Goal: Task Accomplishment & Management: Manage account settings

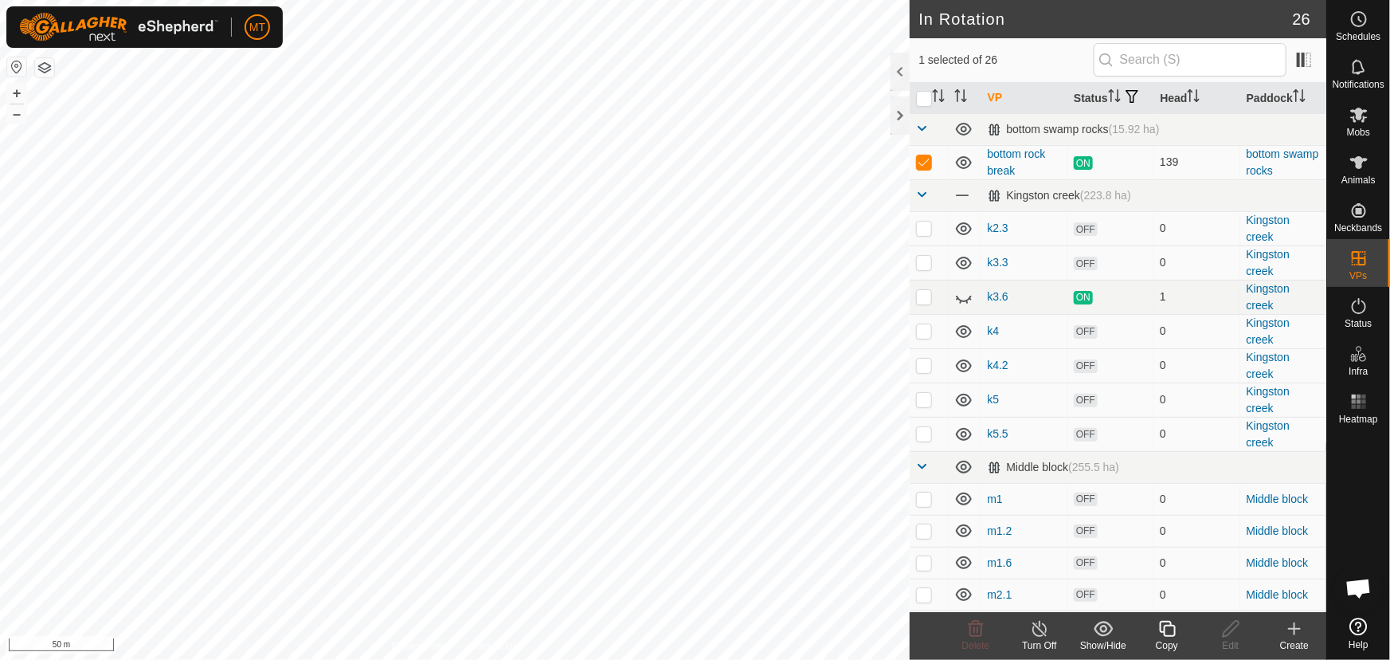
click at [1162, 633] on icon at bounding box center [1167, 628] width 20 height 19
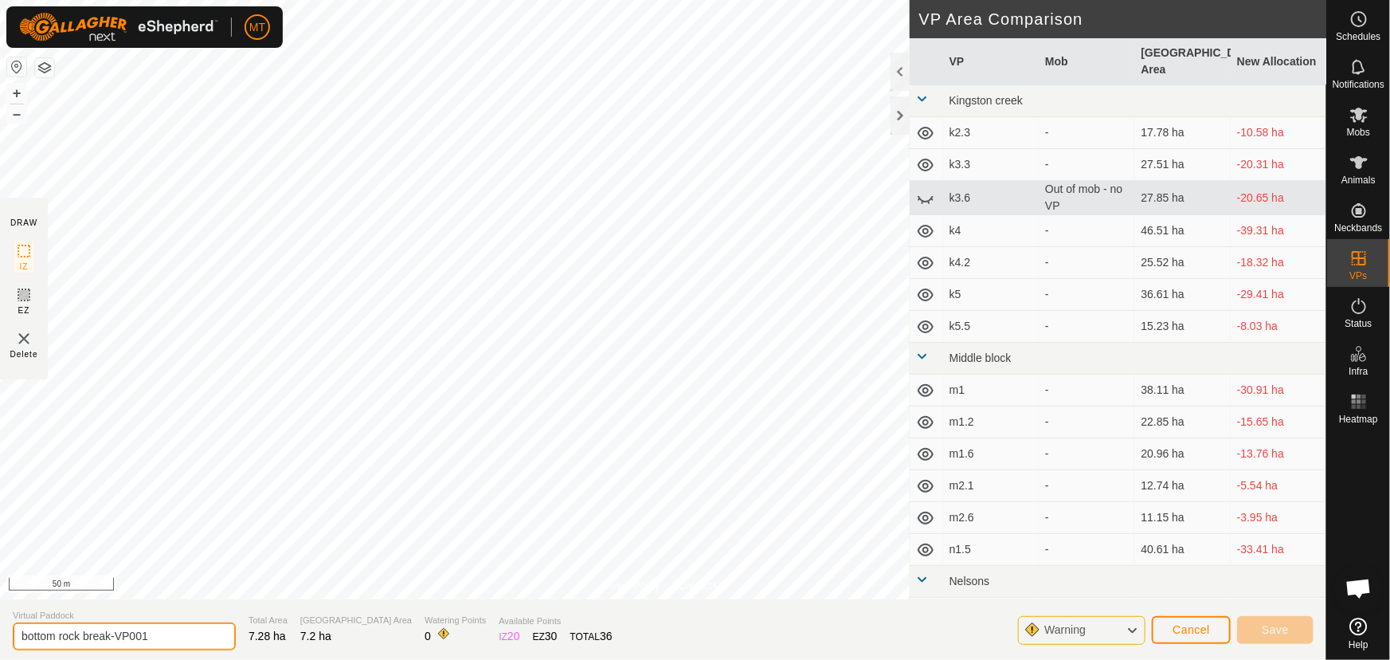
drag, startPoint x: 159, startPoint y: 634, endPoint x: 80, endPoint y: 633, distance: 78.9
click at [80, 633] on input "bottom rock break-VP001" at bounding box center [124, 636] width 223 height 28
type input "bottom rock"
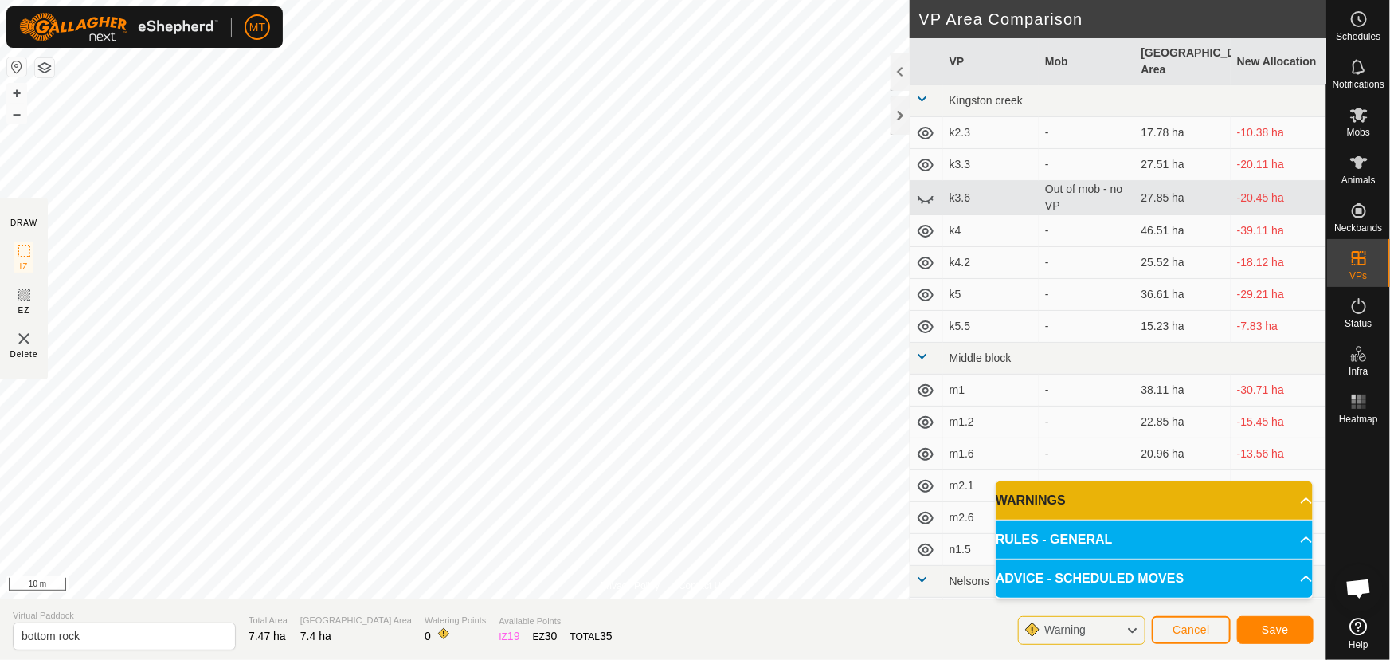
click at [767, 0] on html "MT Schedules Notifications Mobs Animals Neckbands VPs Status Infra Heatmap Help…" at bounding box center [695, 330] width 1390 height 660
click at [629, 659] on html "MT Schedules Notifications Mobs Animals Neckbands VPs Status Infra Heatmap Help…" at bounding box center [695, 330] width 1390 height 660
click at [1259, 629] on button "Save" at bounding box center [1275, 630] width 76 height 28
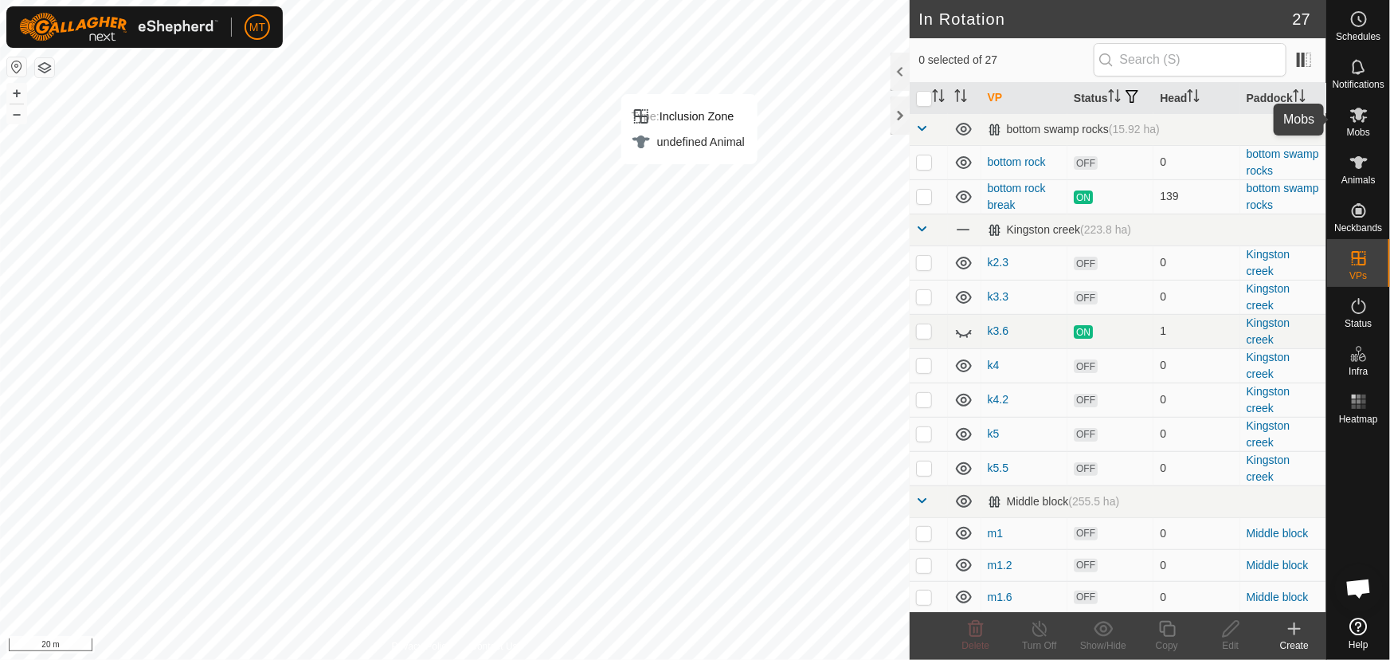
click at [1362, 122] on icon at bounding box center [1358, 114] width 19 height 19
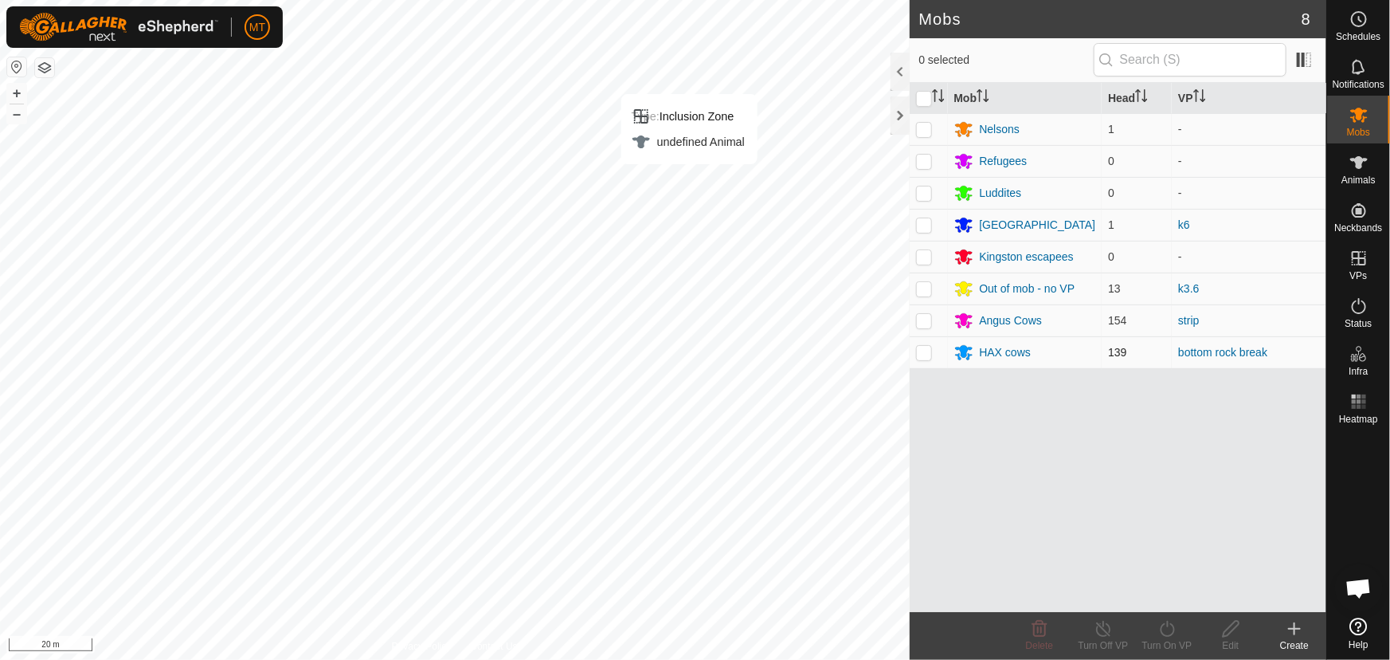
click at [927, 352] on p-checkbox at bounding box center [924, 352] width 16 height 13
checkbox input "true"
click at [1166, 623] on icon at bounding box center [1167, 628] width 20 height 19
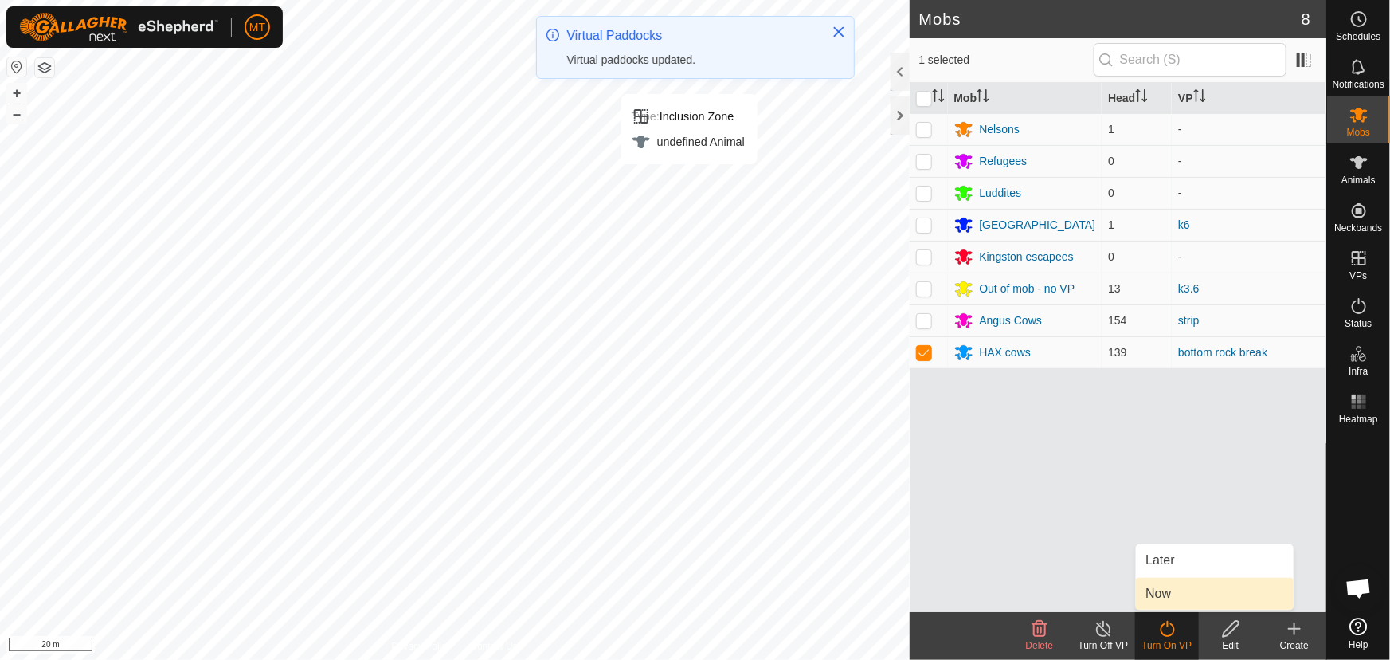
click at [1167, 593] on link "Now" at bounding box center [1215, 594] width 158 height 32
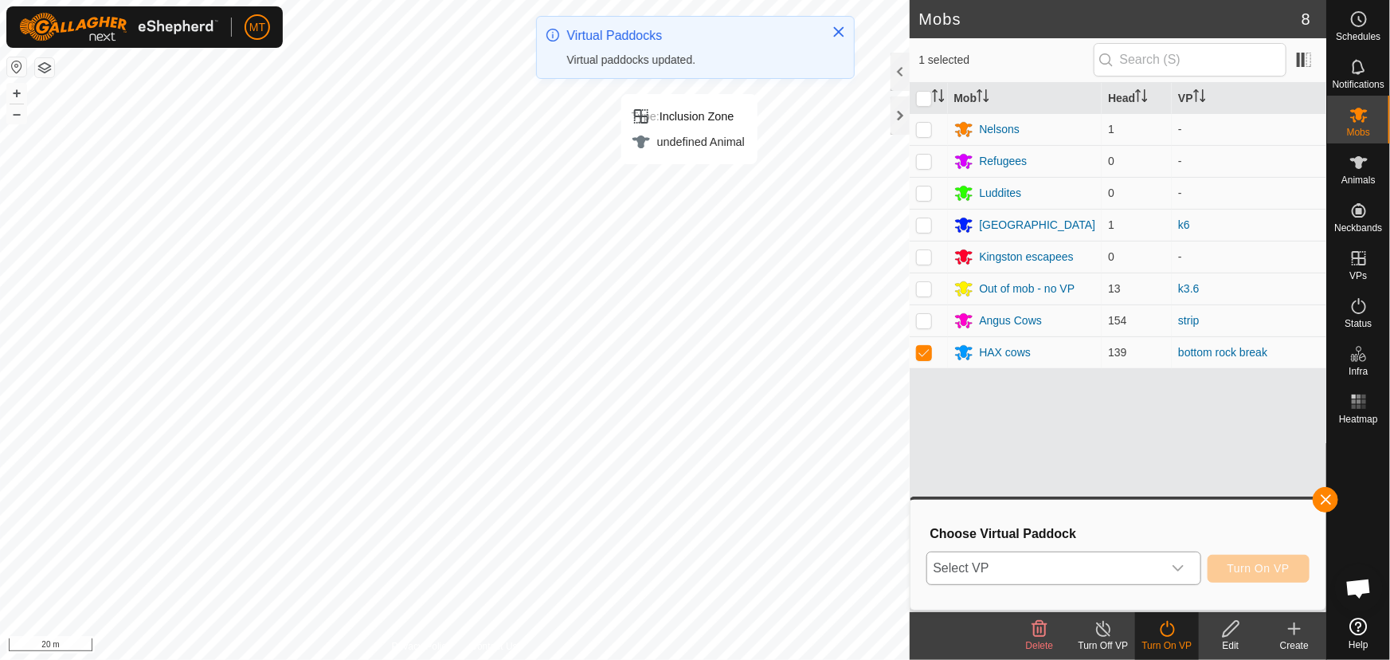
click at [1104, 566] on span "Select VP" at bounding box center [1044, 568] width 235 height 32
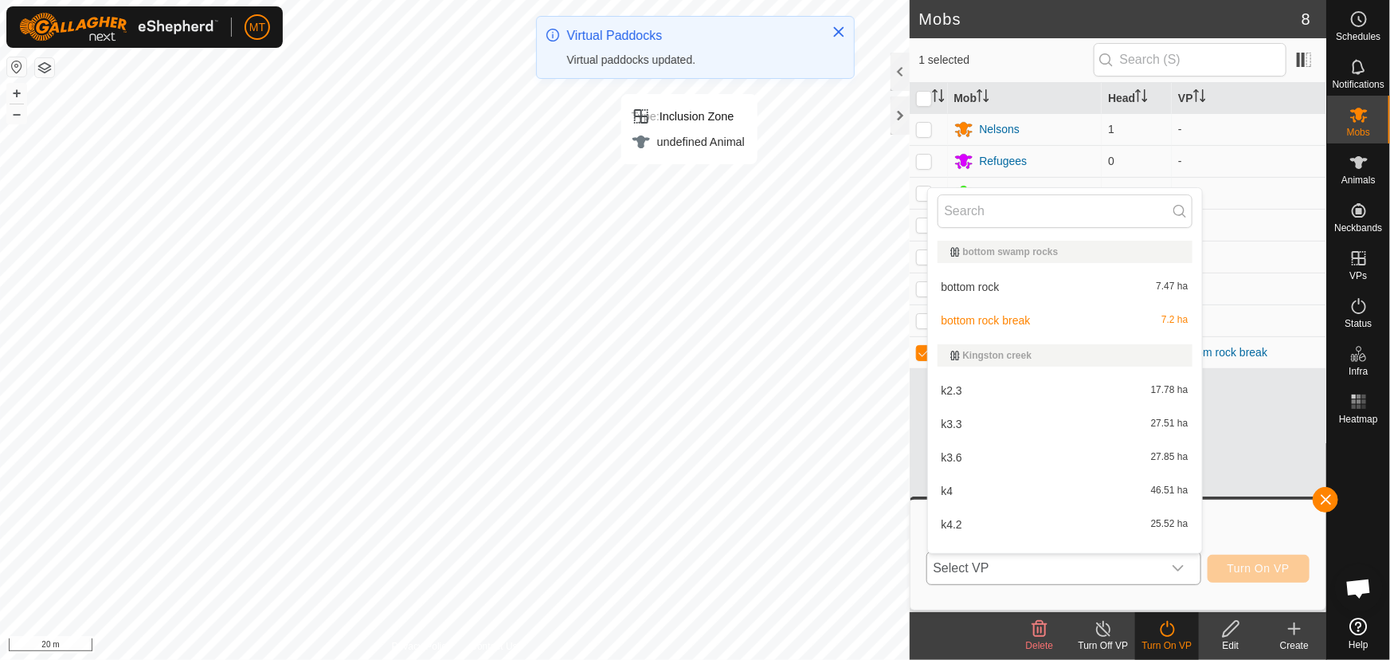
scroll to position [20, 0]
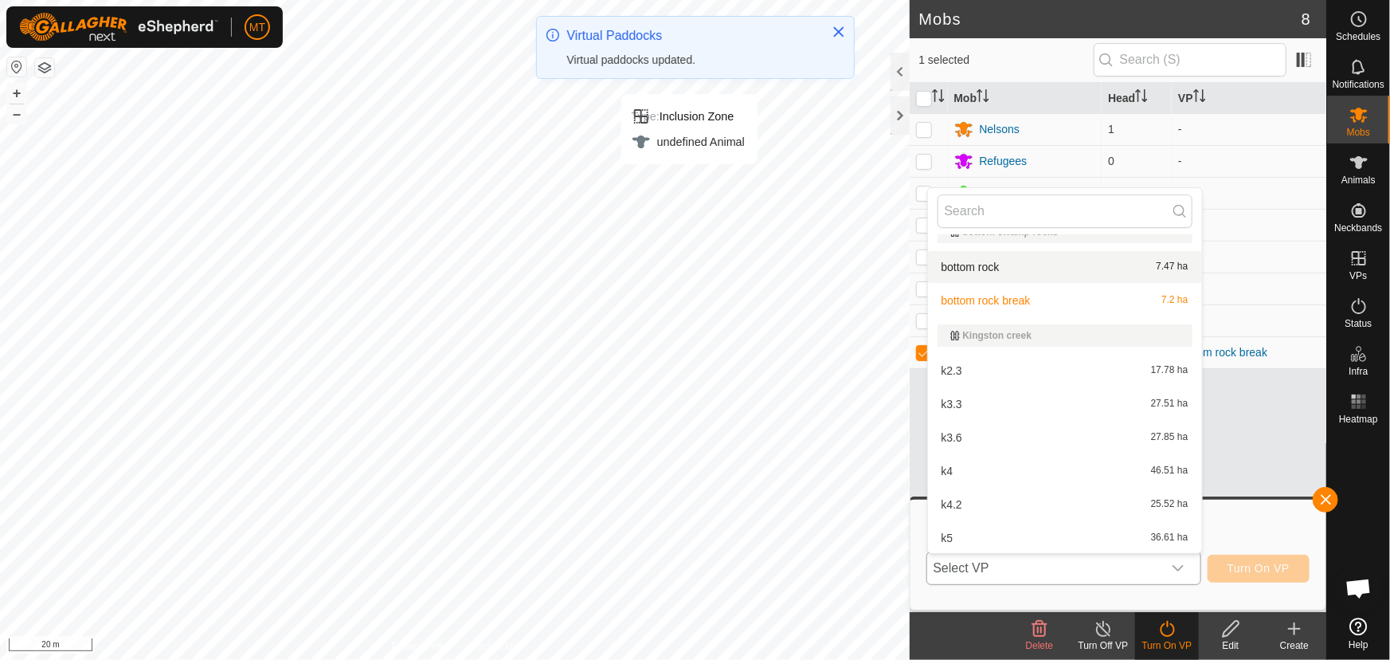
click at [1008, 270] on li "bottom rock 7.47 ha" at bounding box center [1065, 267] width 274 height 32
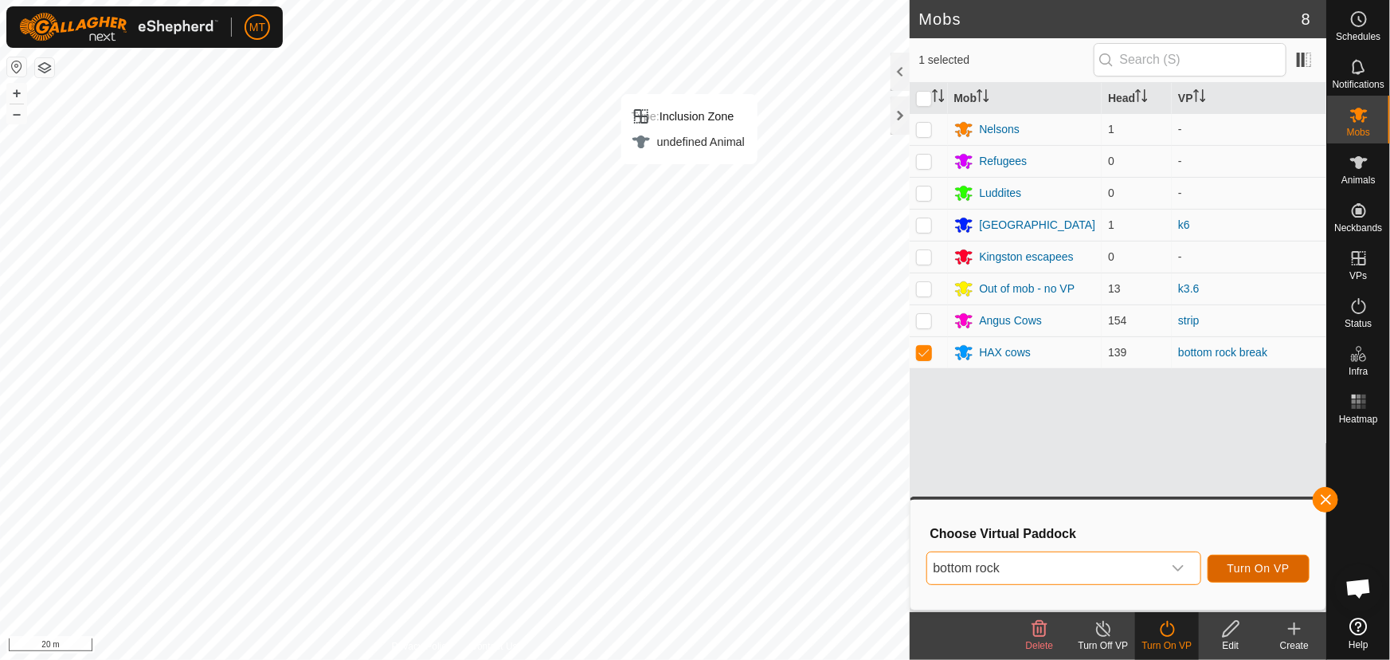
click at [1257, 574] on button "Turn On VP" at bounding box center [1259, 568] width 102 height 28
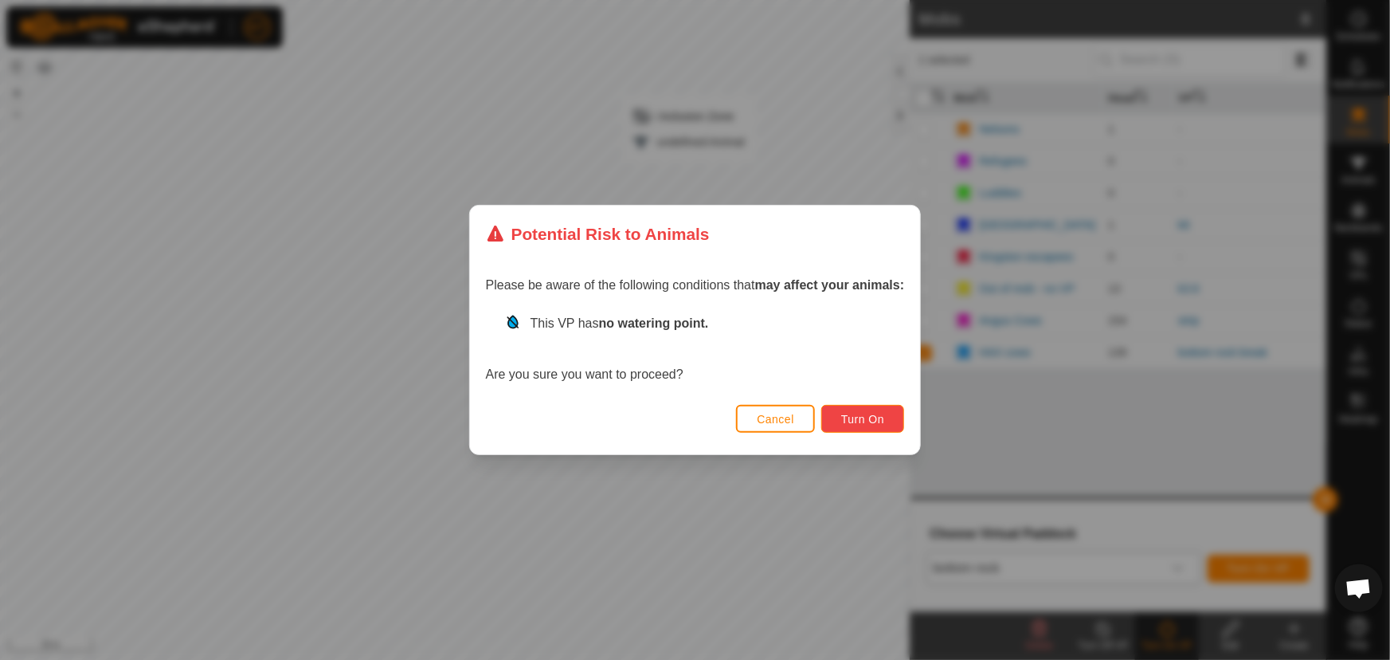
click at [884, 420] on span "Turn On" at bounding box center [862, 419] width 43 height 13
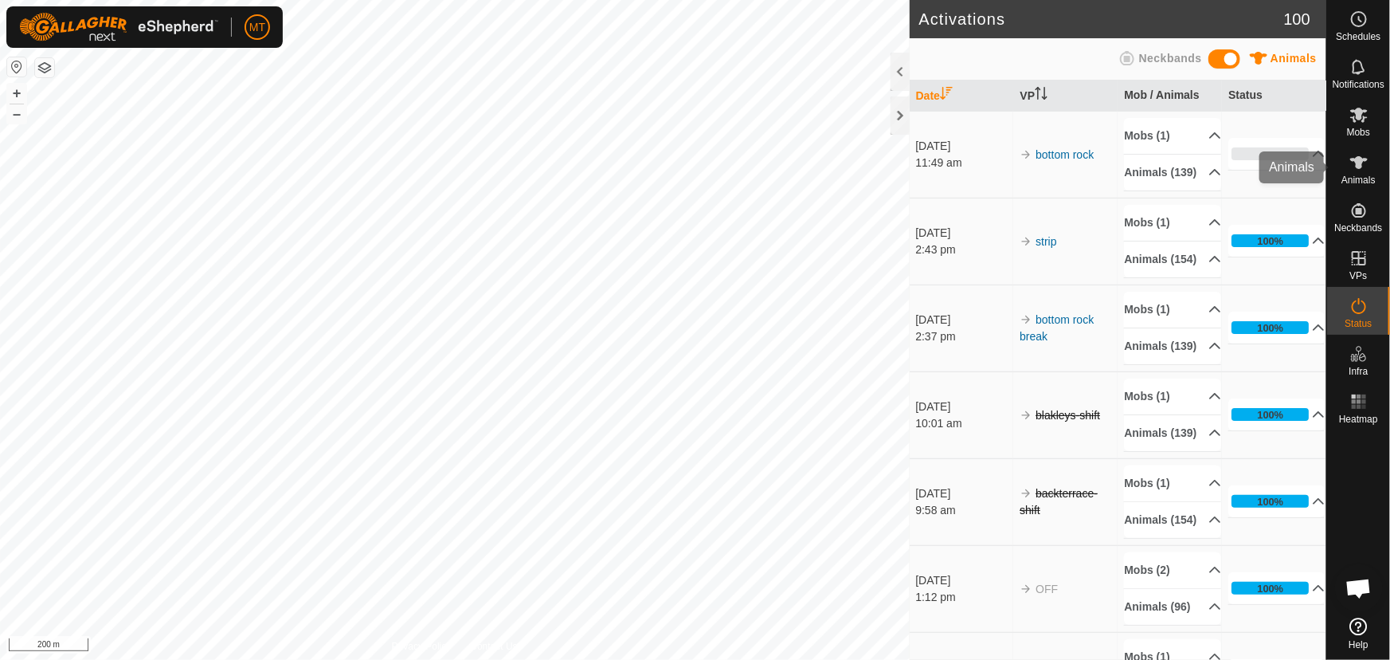
click at [1366, 165] on icon at bounding box center [1358, 162] width 19 height 19
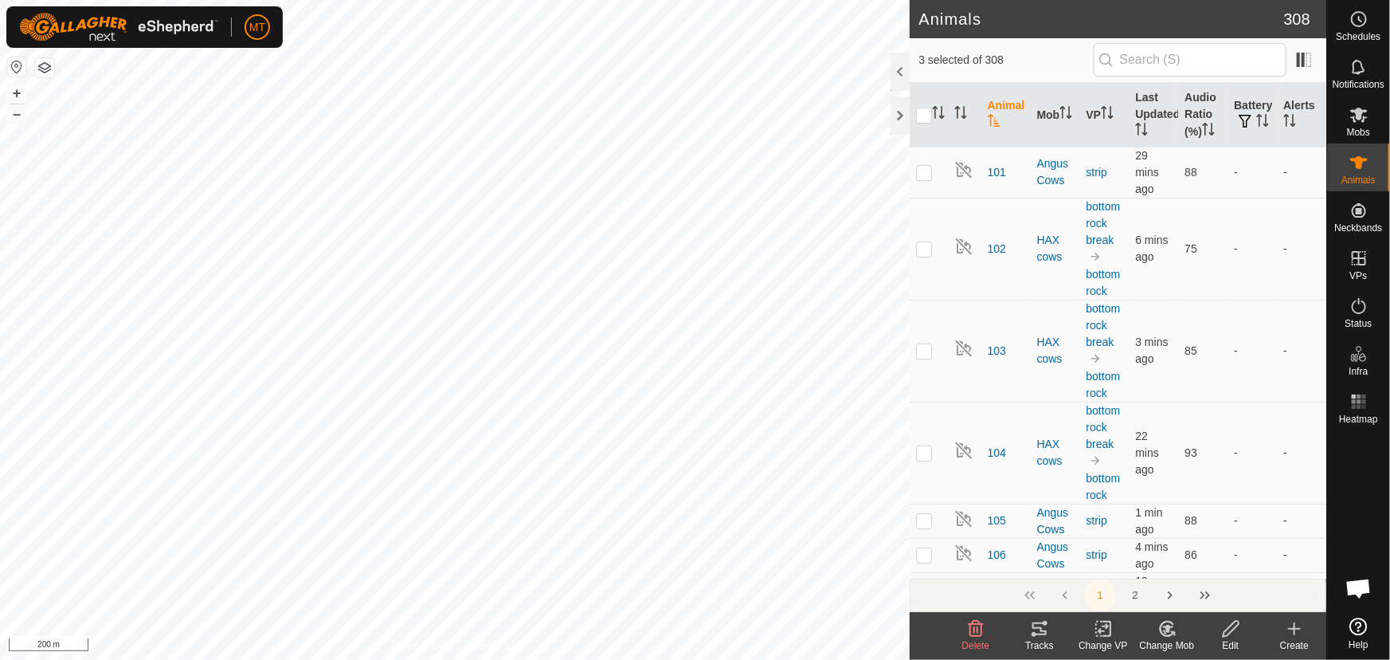
click at [1036, 627] on icon at bounding box center [1039, 628] width 14 height 13
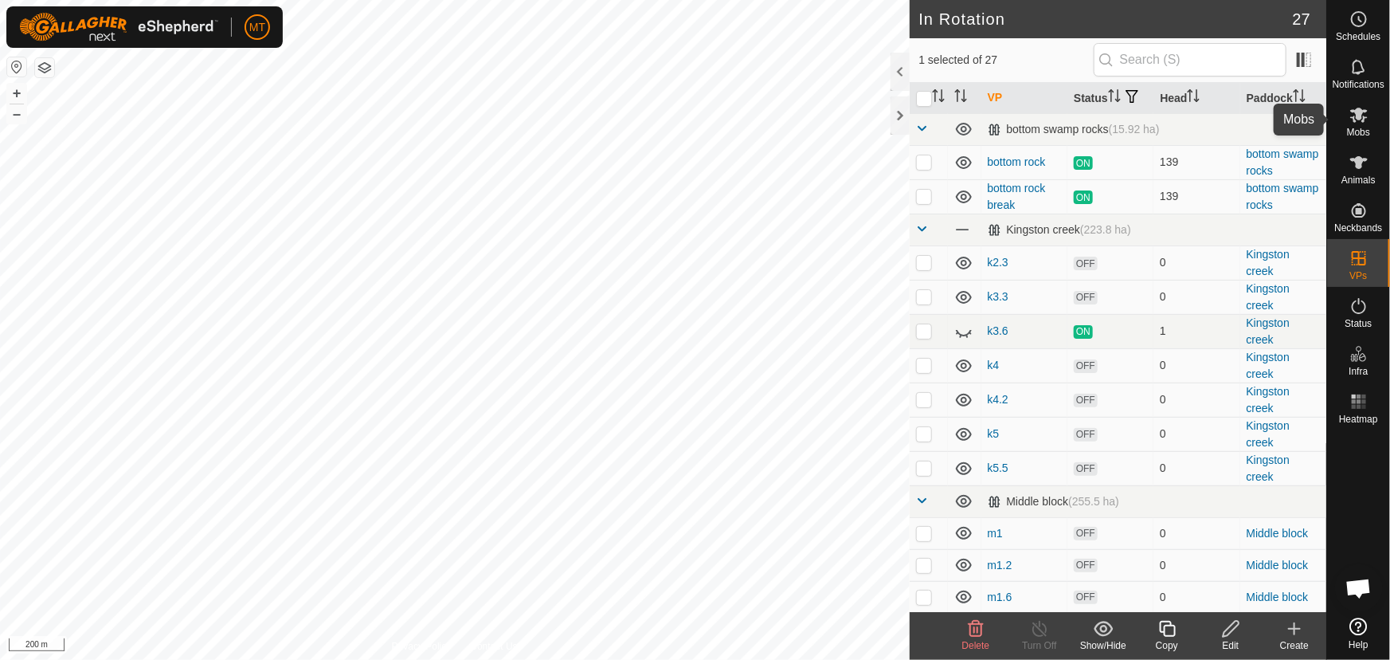
click at [1360, 119] on icon at bounding box center [1359, 115] width 18 height 15
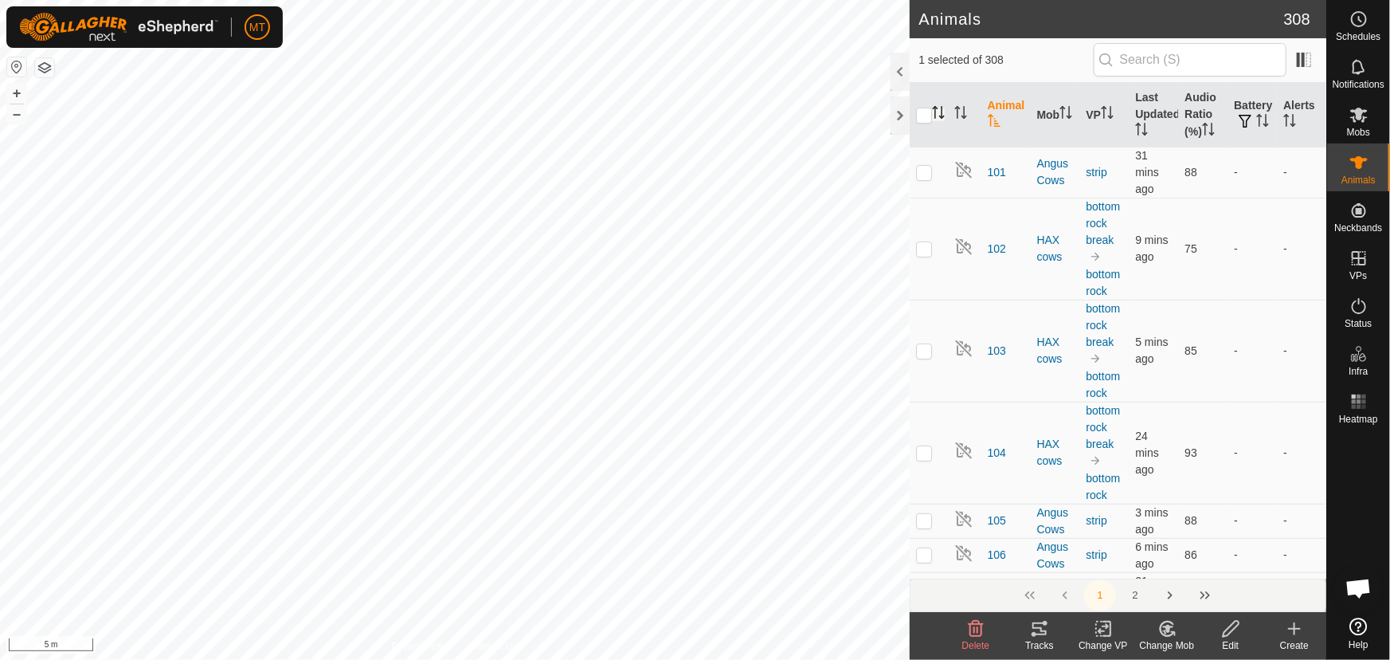
click at [933, 108] on icon "Activate to sort" at bounding box center [938, 112] width 13 height 13
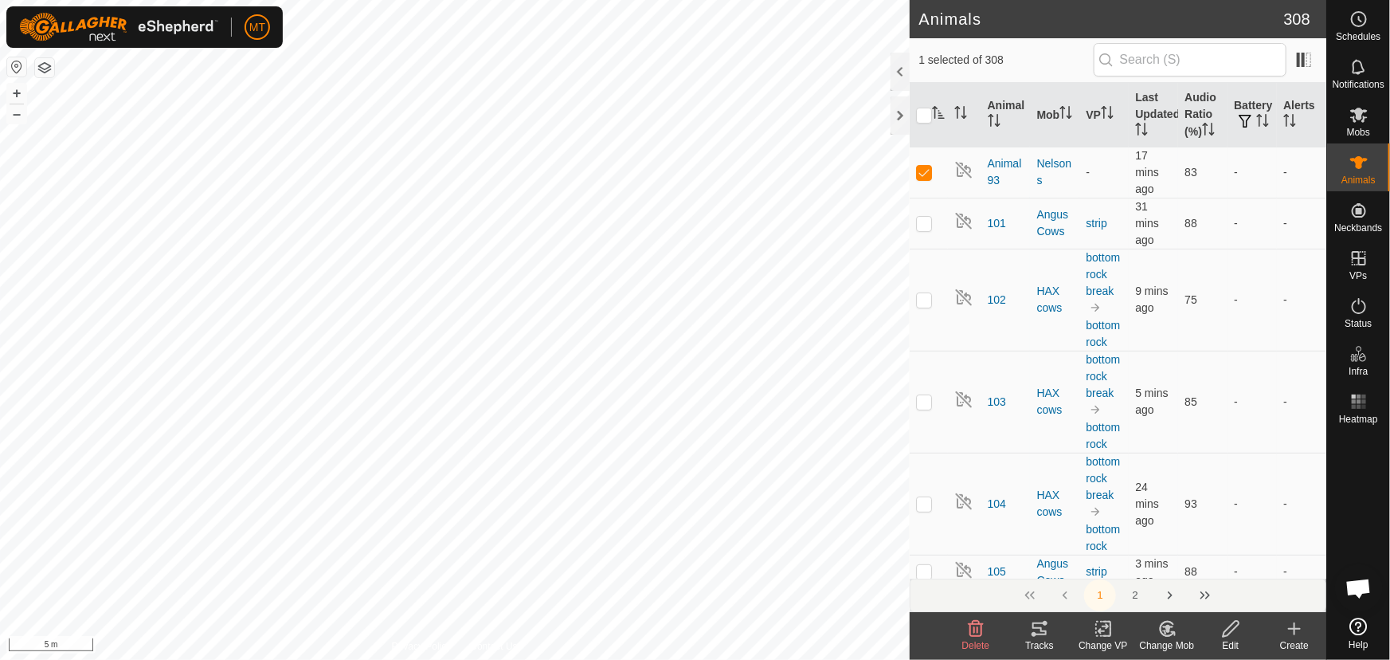
click at [1170, 642] on div "Change Mob" at bounding box center [1167, 645] width 64 height 14
click at [1181, 560] on link "Choose Mob..." at bounding box center [1215, 560] width 158 height 32
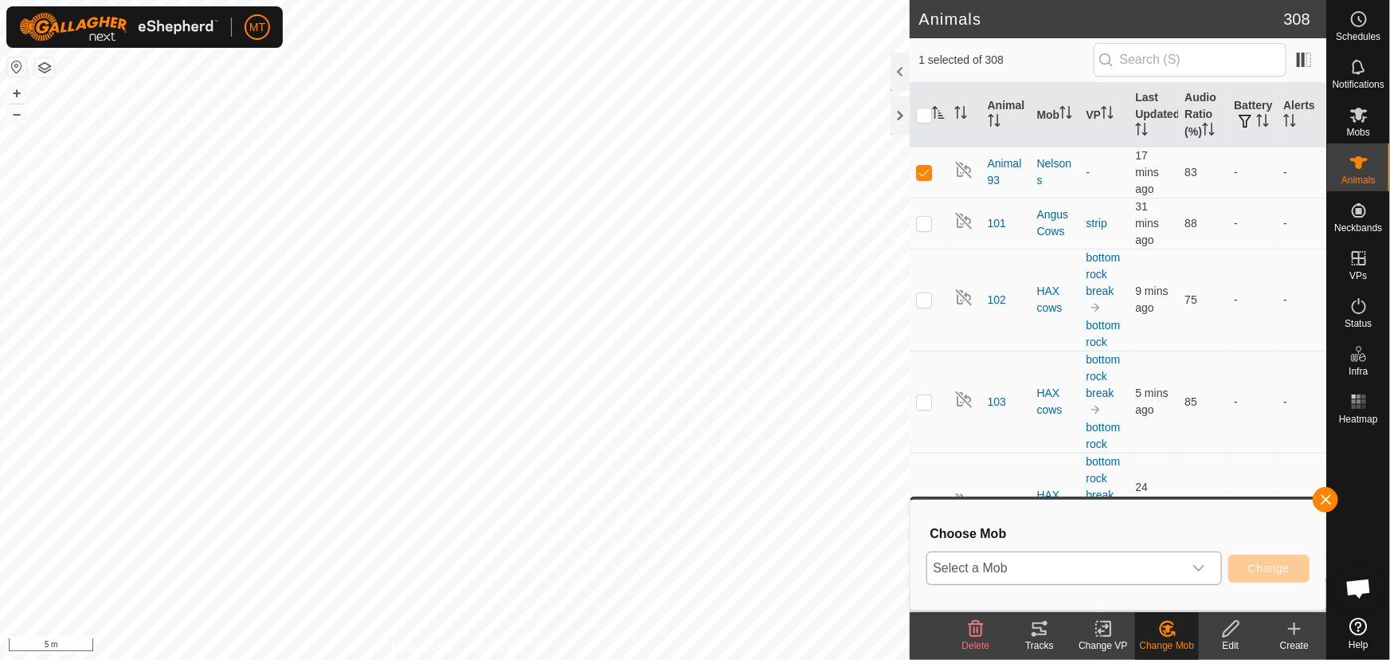
click at [1122, 558] on span "Select a Mob" at bounding box center [1055, 568] width 256 height 32
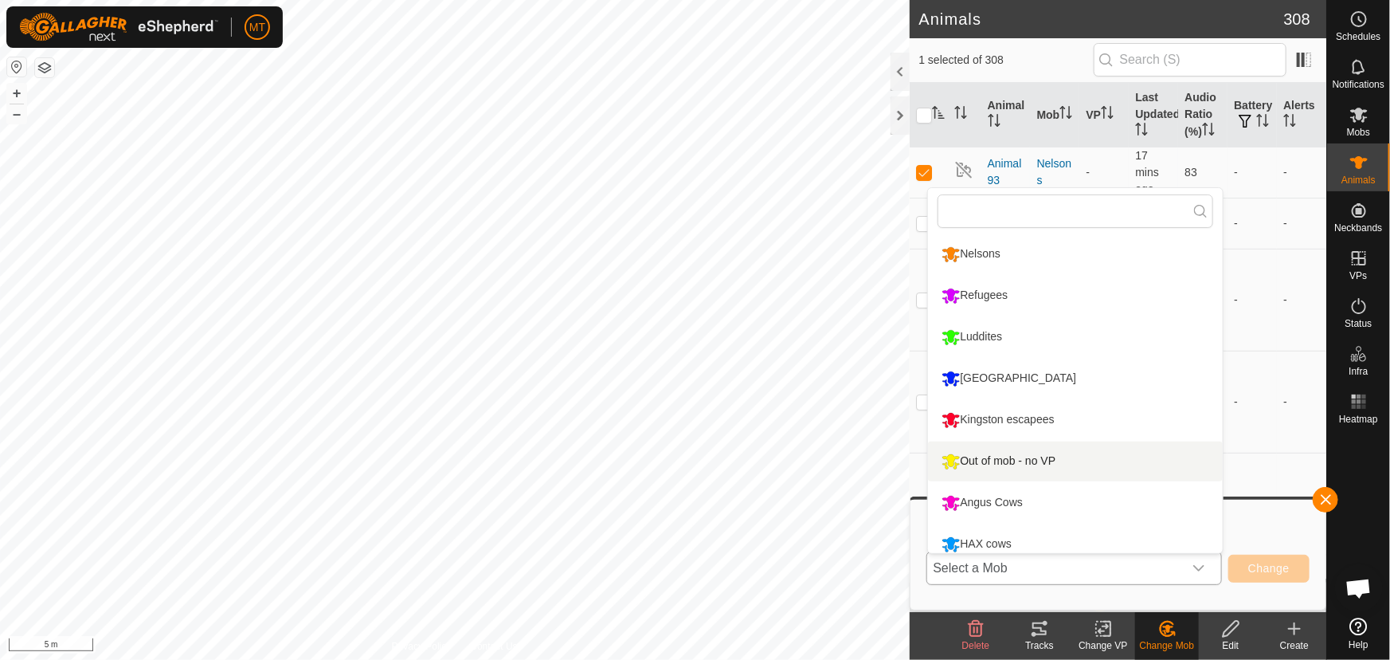
click at [996, 456] on li "Out of mob - no VP" at bounding box center [1075, 461] width 295 height 40
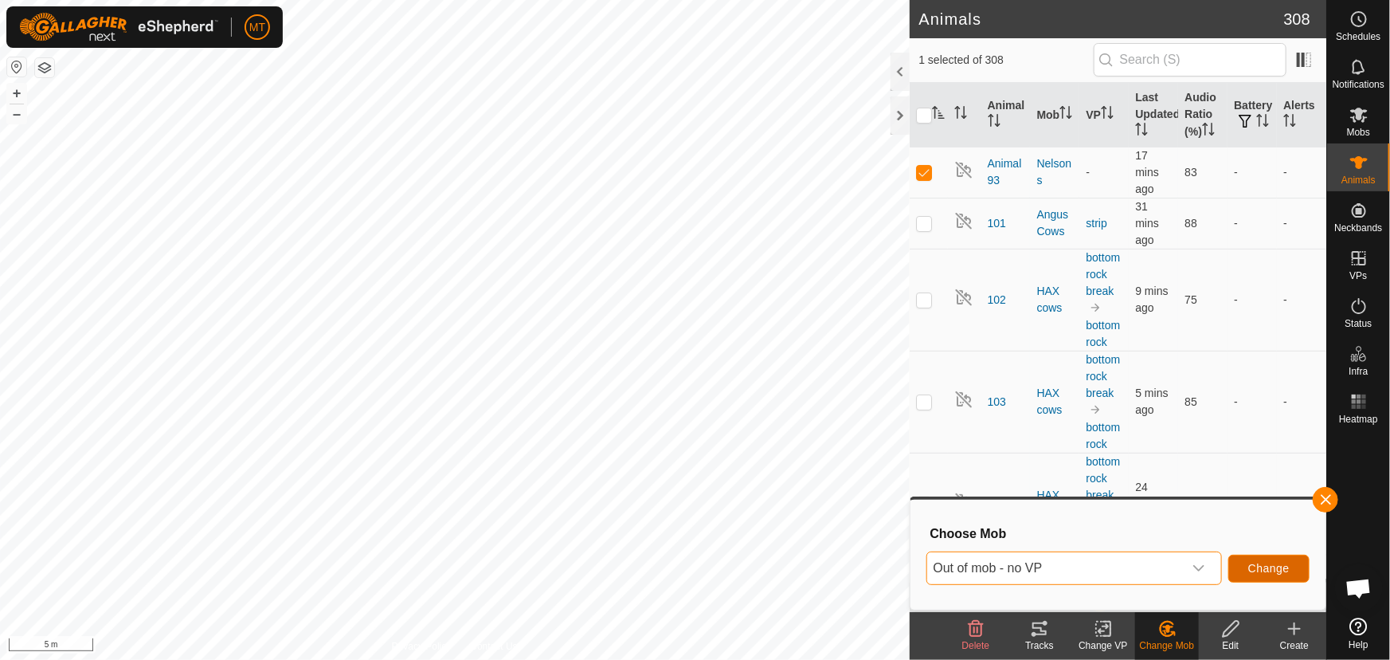
click at [1255, 566] on span "Change" at bounding box center [1268, 568] width 41 height 13
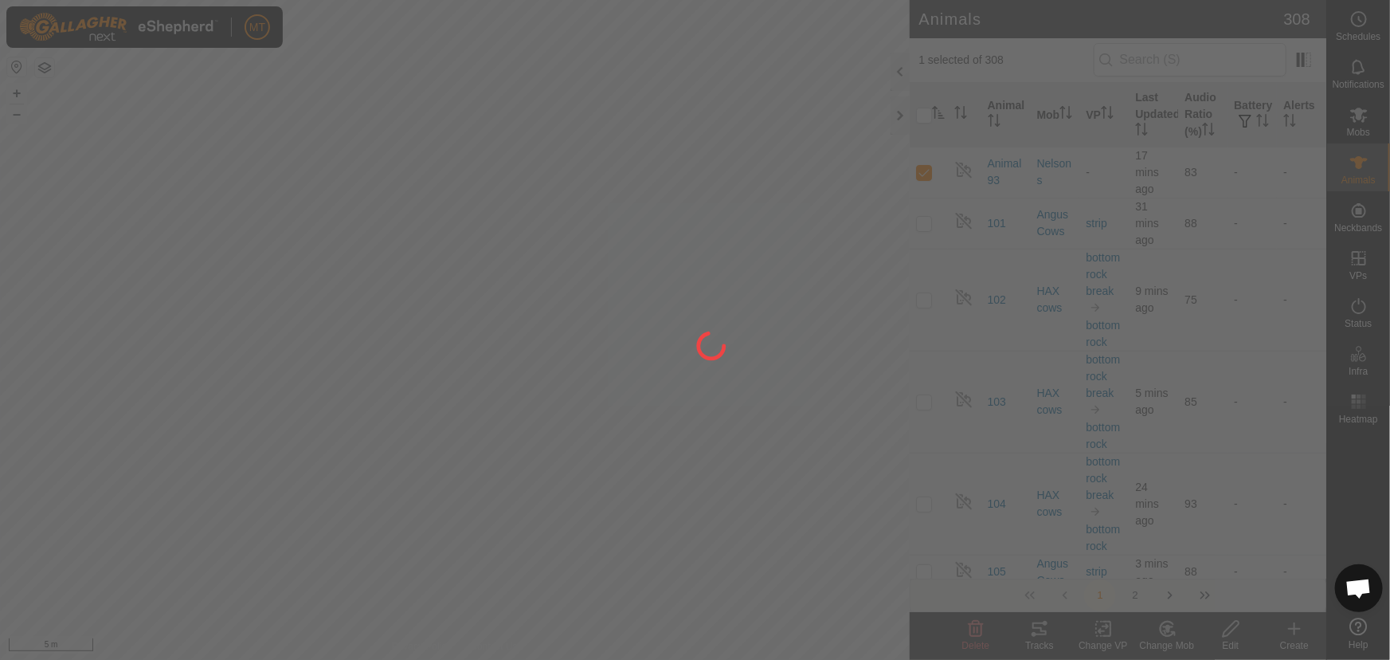
checkbox input "false"
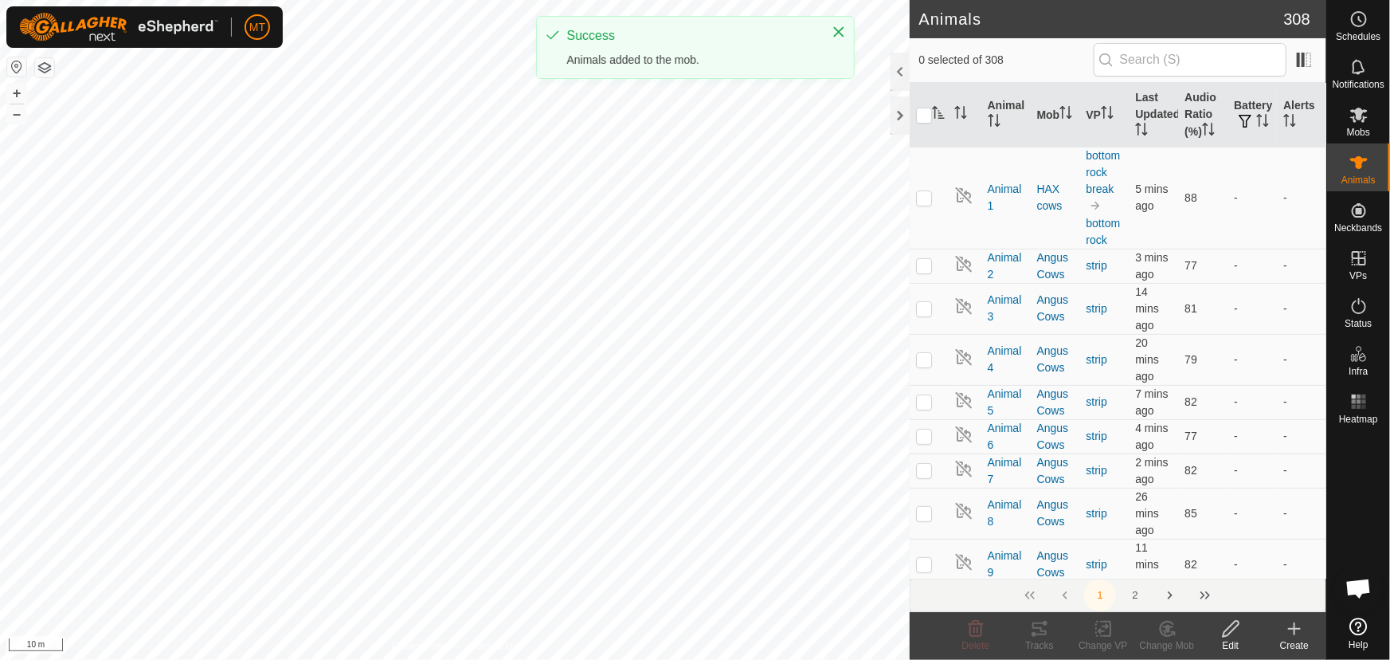
click at [618, 45] on div "MT Schedules Notifications Mobs Animals Neckbands VPs Status Infra Heatmap Help…" at bounding box center [695, 330] width 1390 height 660
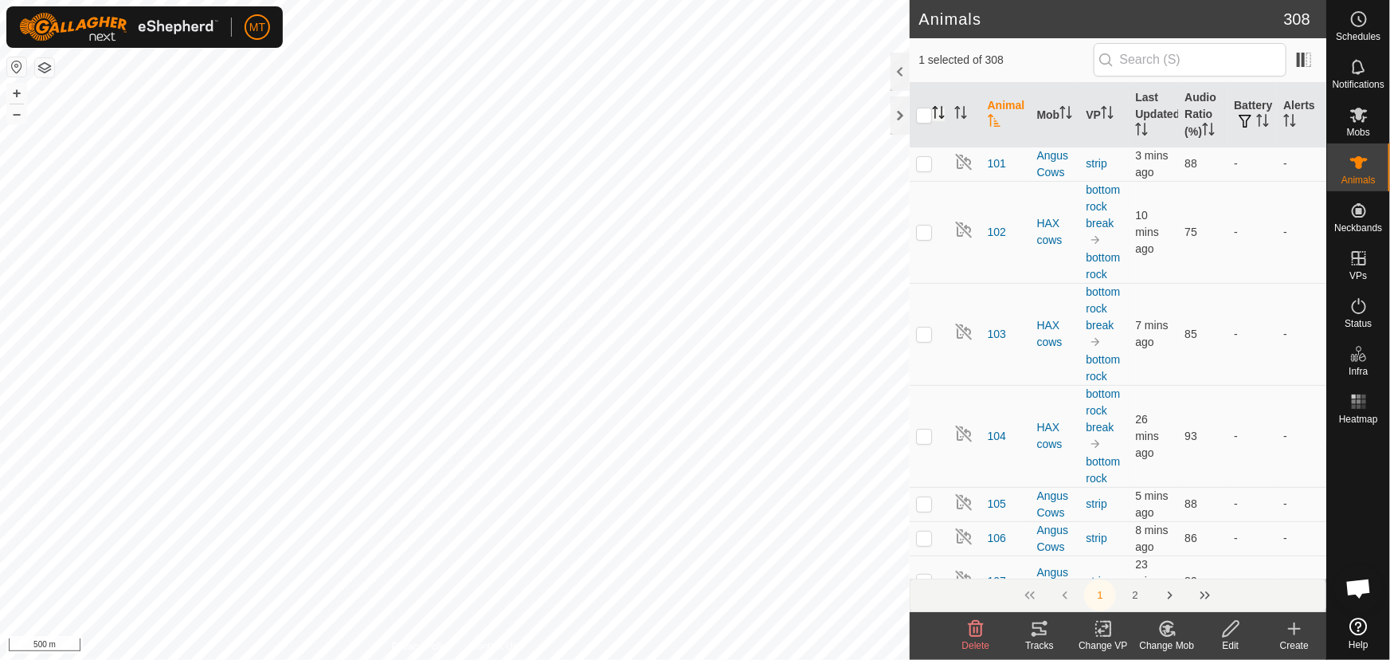
click at [935, 112] on icon "Activate to sort" at bounding box center [938, 112] width 13 height 13
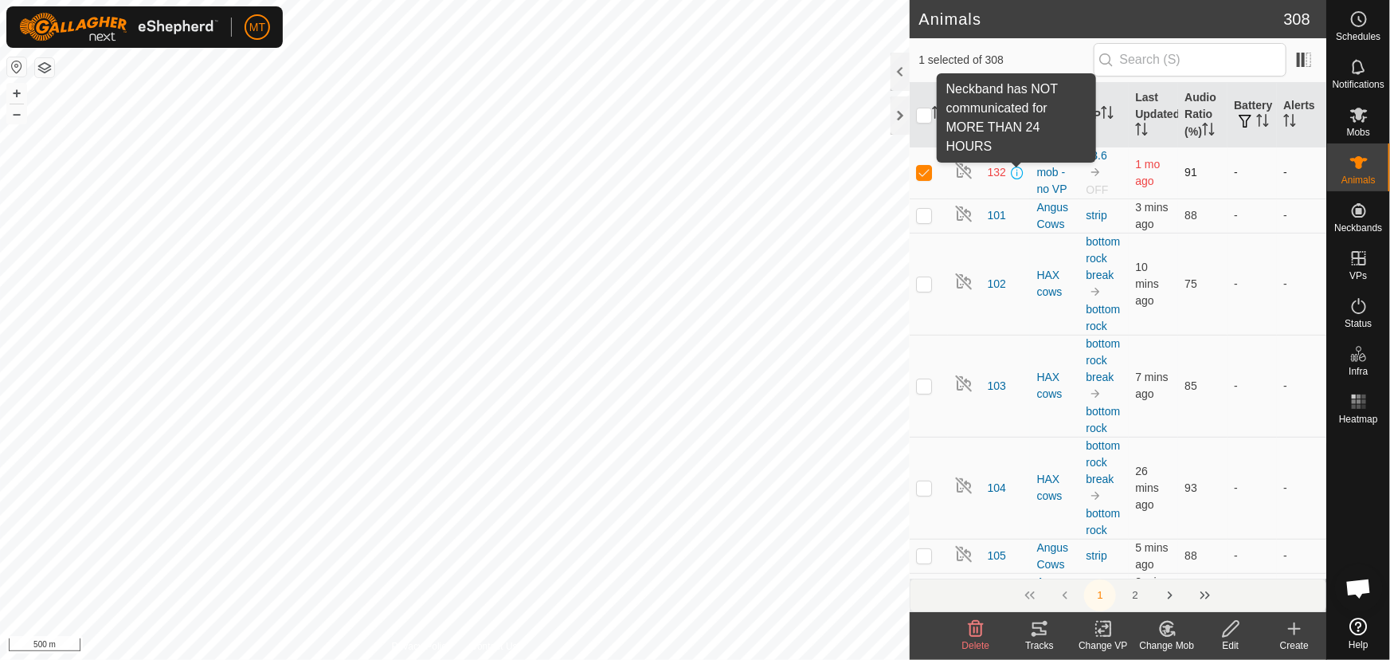
click at [1012, 171] on span at bounding box center [1017, 172] width 13 height 13
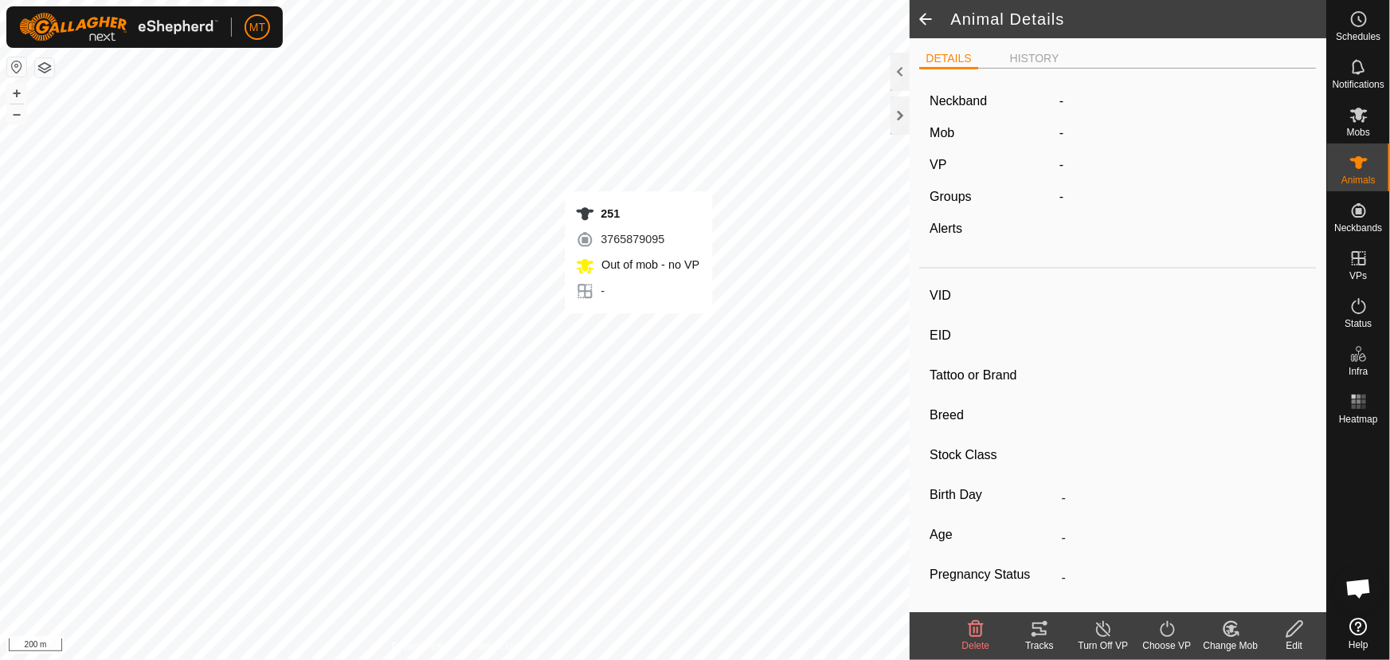
type input "251"
type input "-"
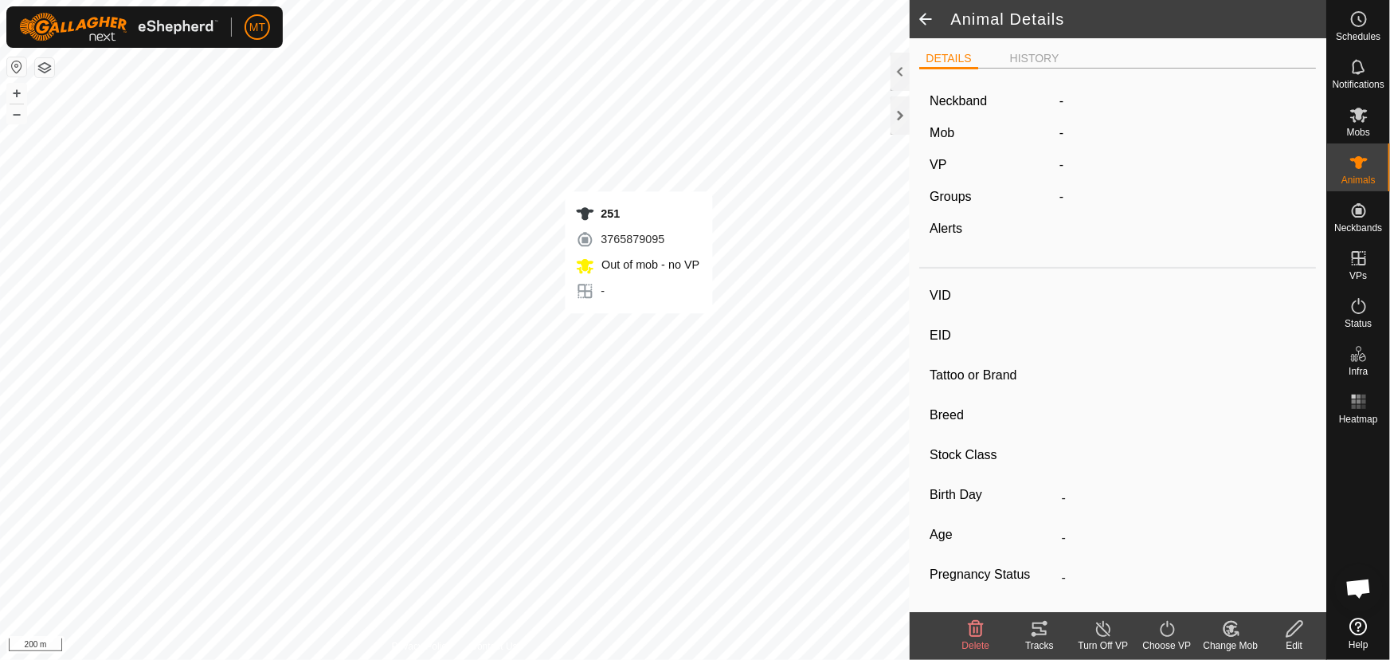
type input "-"
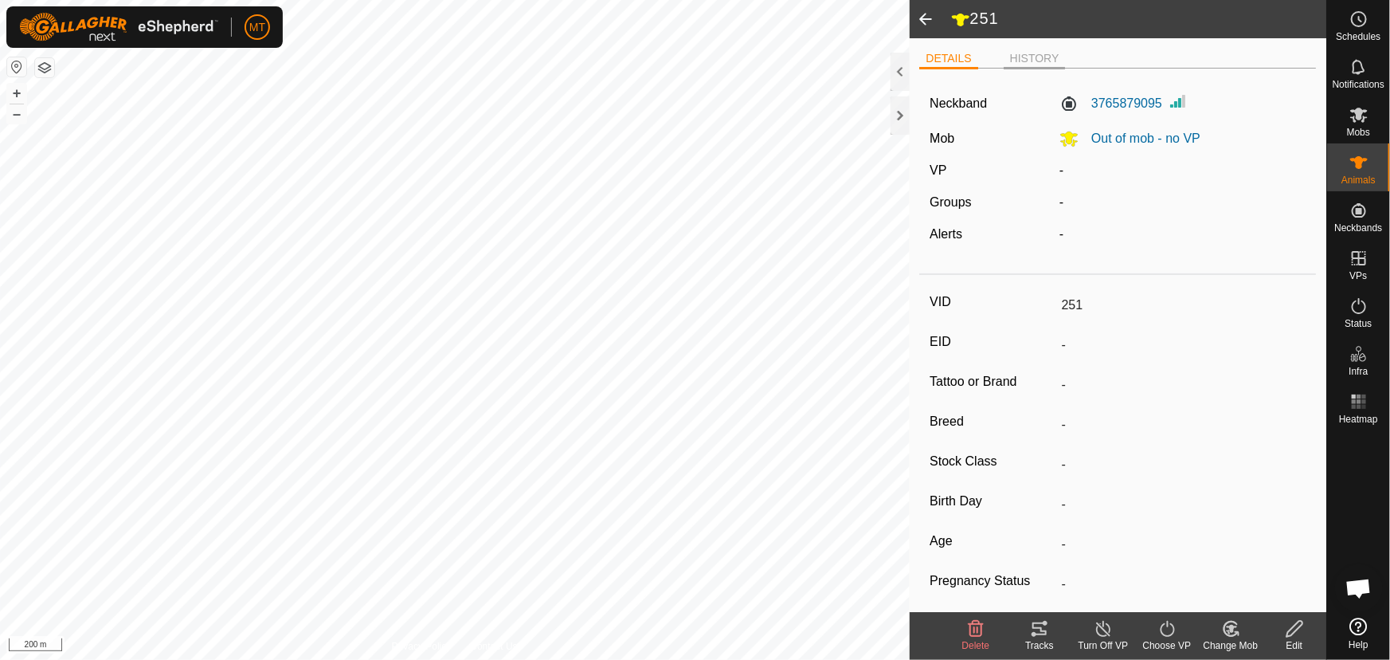
click at [1028, 56] on li "HISTORY" at bounding box center [1035, 59] width 62 height 19
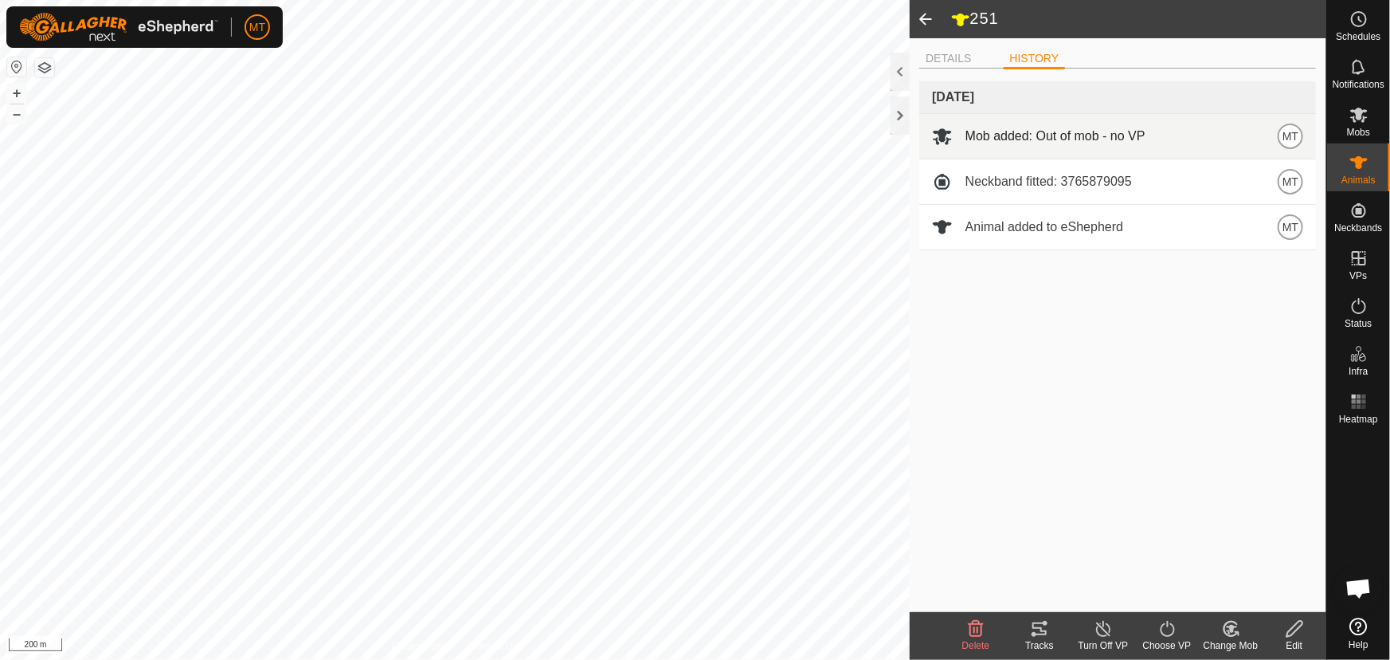
click at [972, 135] on span "Mob added: Out of mob - no VP" at bounding box center [1055, 136] width 180 height 19
click at [949, 132] on span at bounding box center [942, 136] width 21 height 21
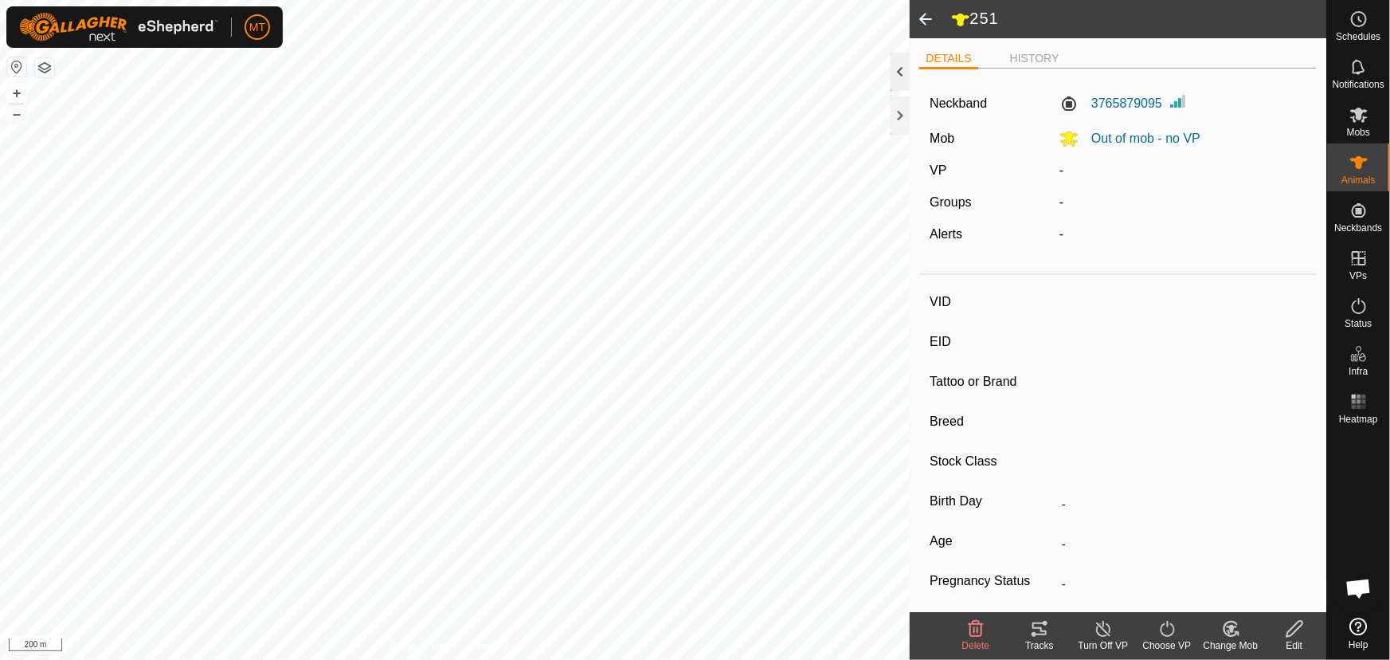
type input "253"
type input "-"
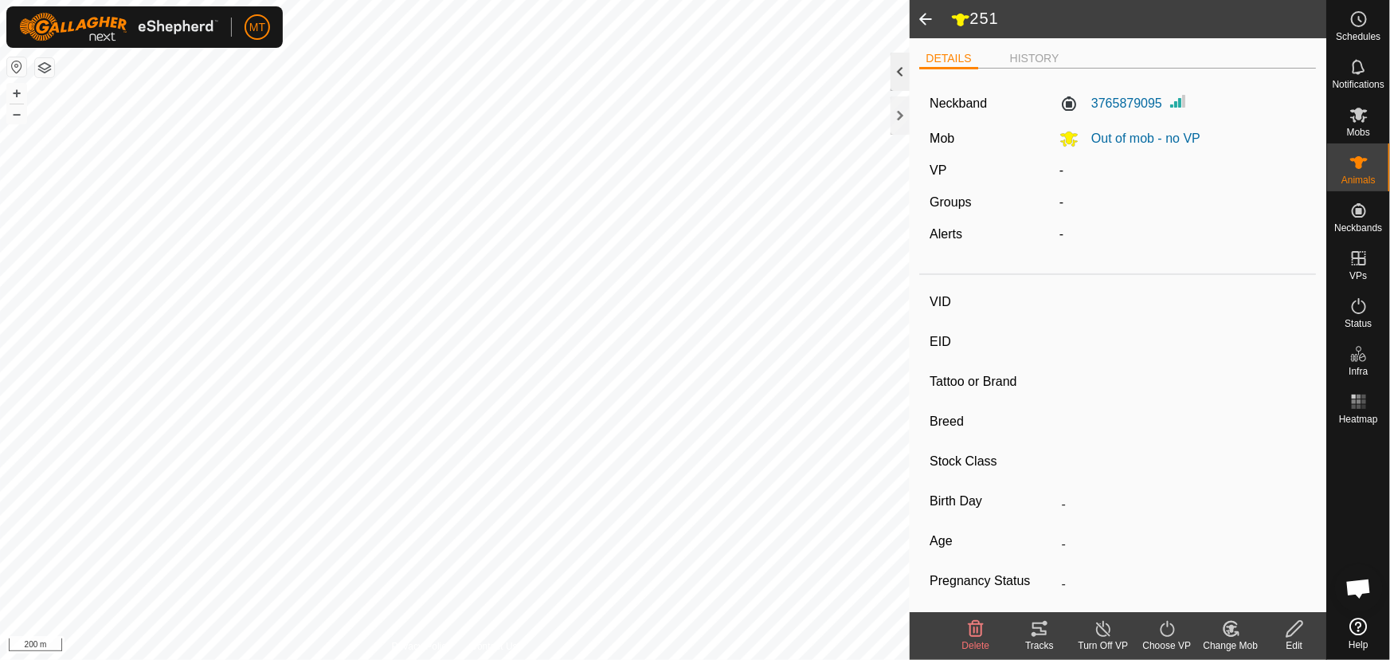
type input "-"
click at [1173, 104] on img at bounding box center [1178, 101] width 19 height 19
click at [1173, 97] on img at bounding box center [1178, 101] width 19 height 19
drag, startPoint x: 1173, startPoint y: 97, endPoint x: 1171, endPoint y: 386, distance: 289.2
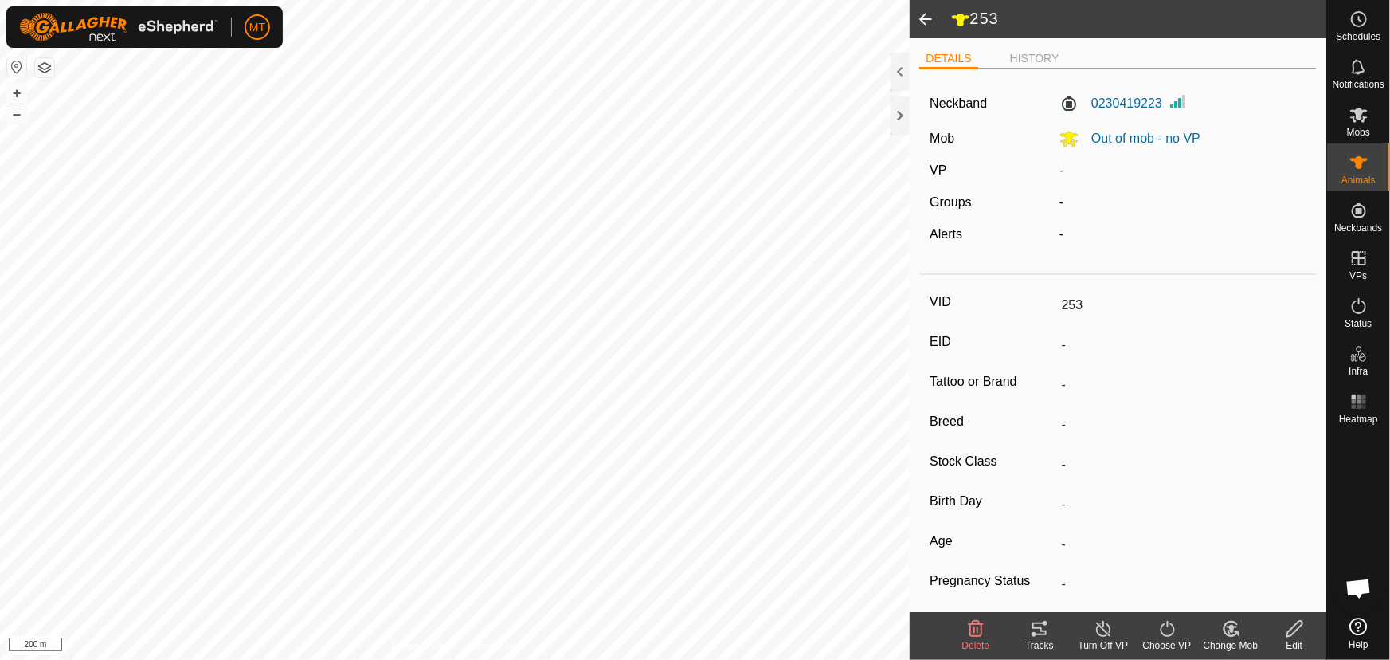
click at [1171, 386] on input "-" at bounding box center [1181, 384] width 251 height 27
click at [1028, 56] on li "HISTORY" at bounding box center [1035, 59] width 62 height 19
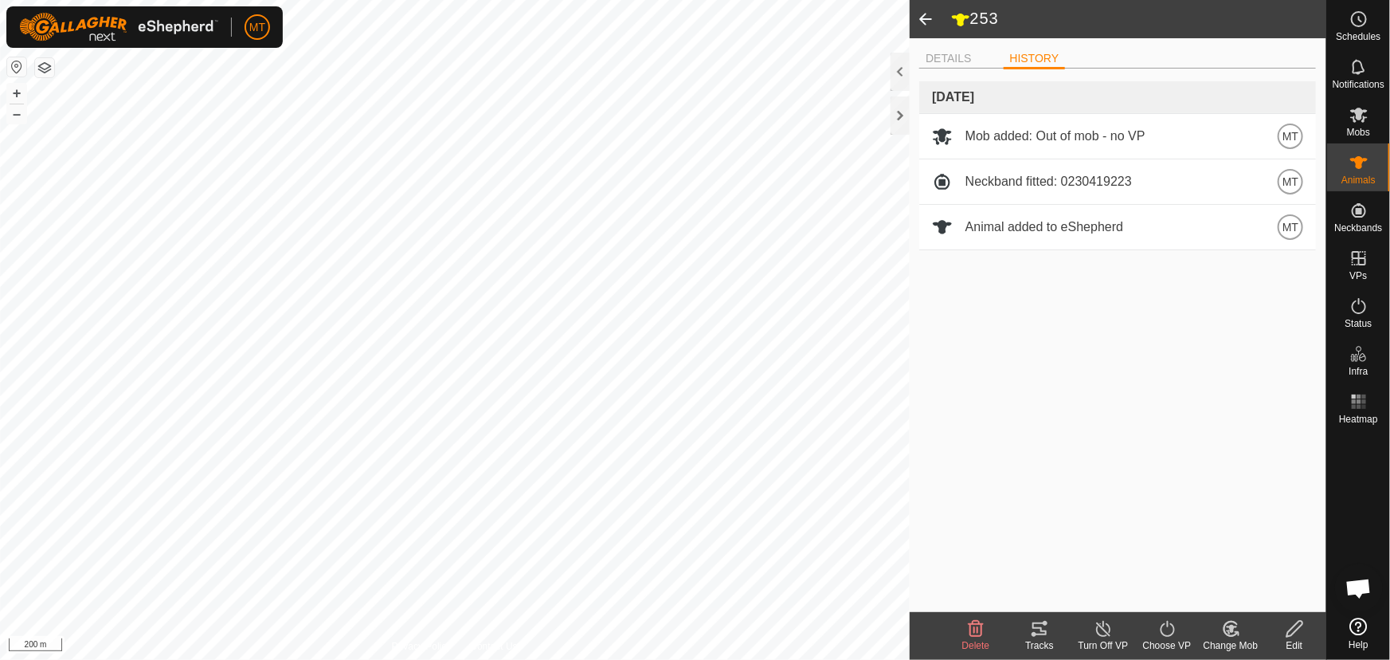
click at [922, 16] on span at bounding box center [926, 19] width 32 height 38
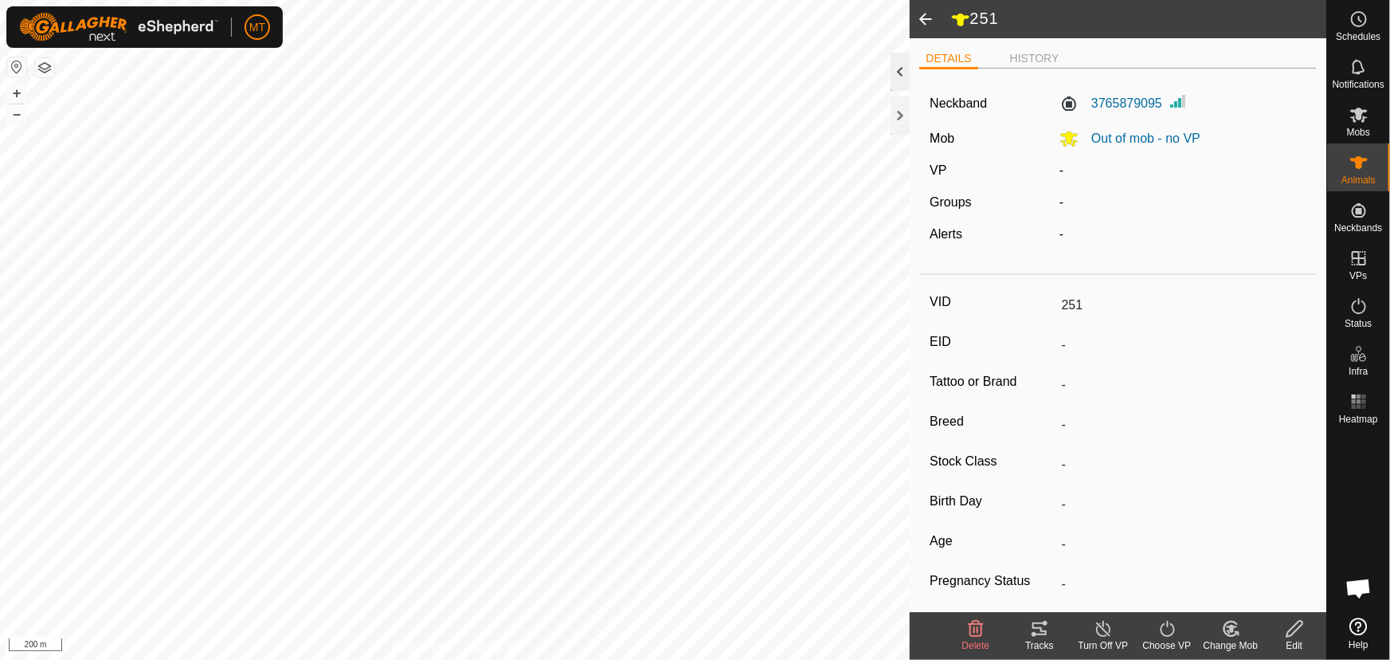
click at [896, 78] on div at bounding box center [900, 72] width 19 height 38
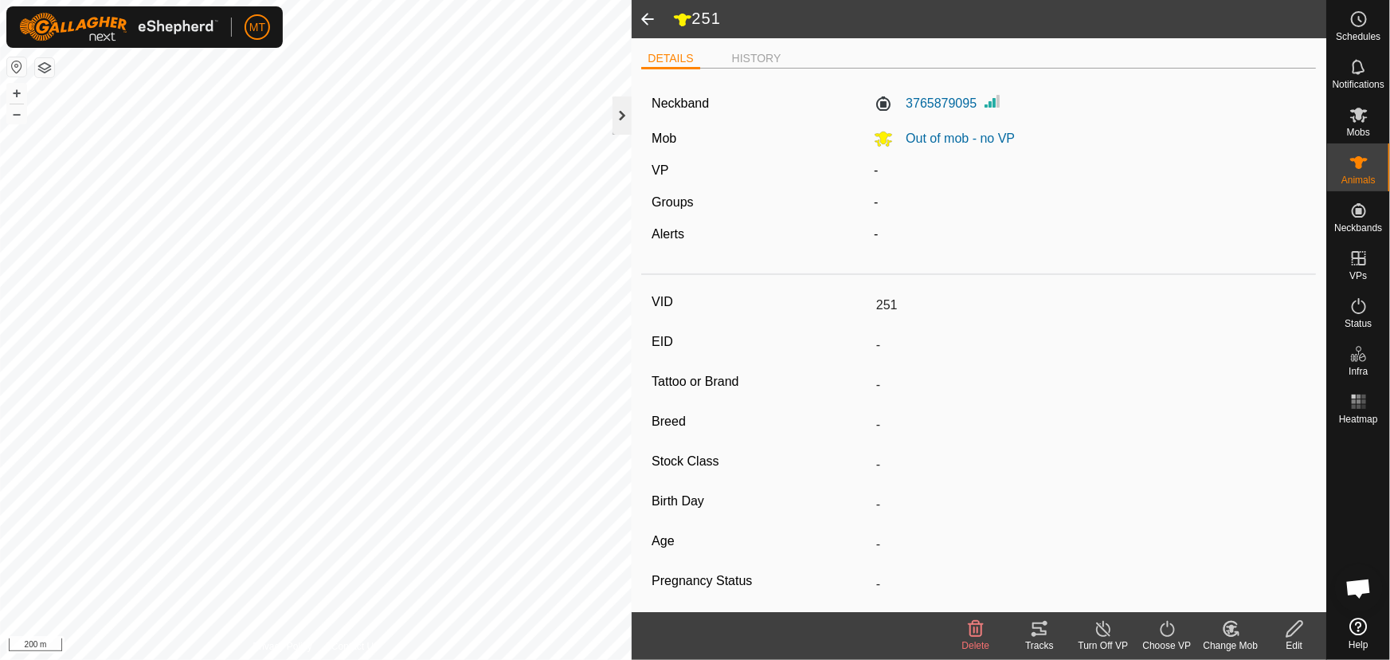
click at [620, 115] on div at bounding box center [622, 115] width 19 height 38
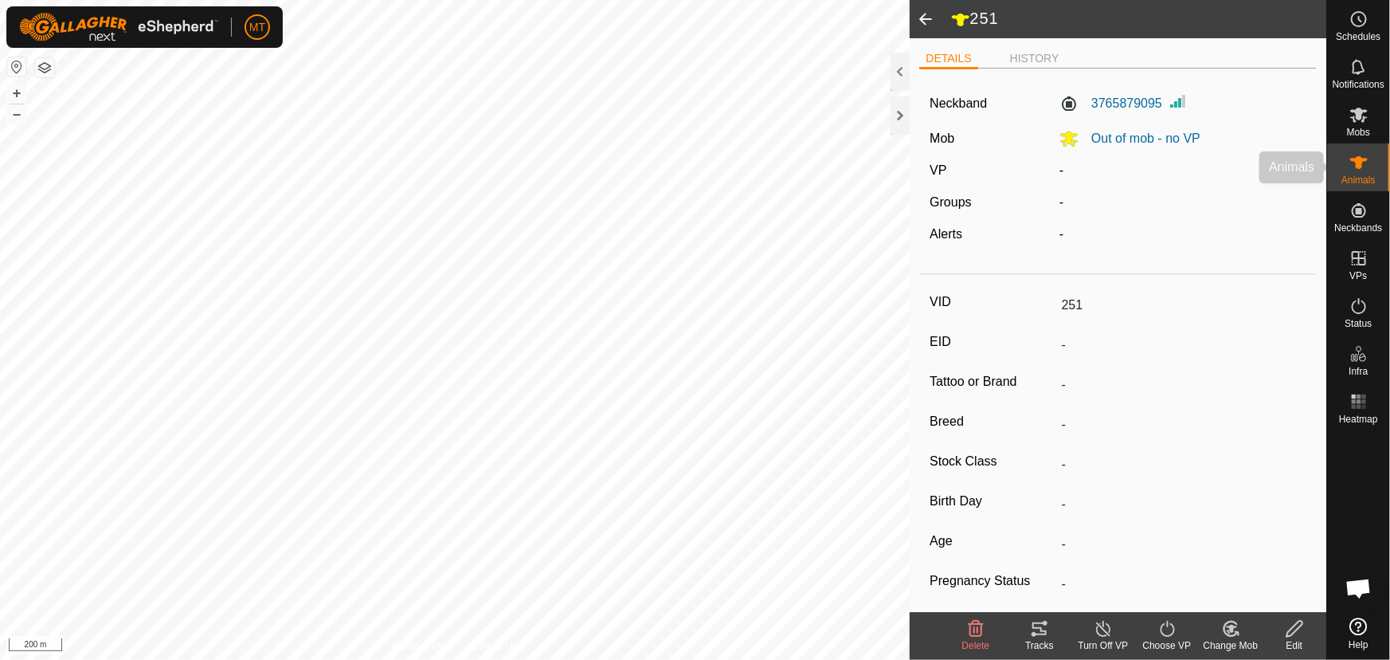
click at [1353, 175] on span "Animals" at bounding box center [1358, 180] width 34 height 10
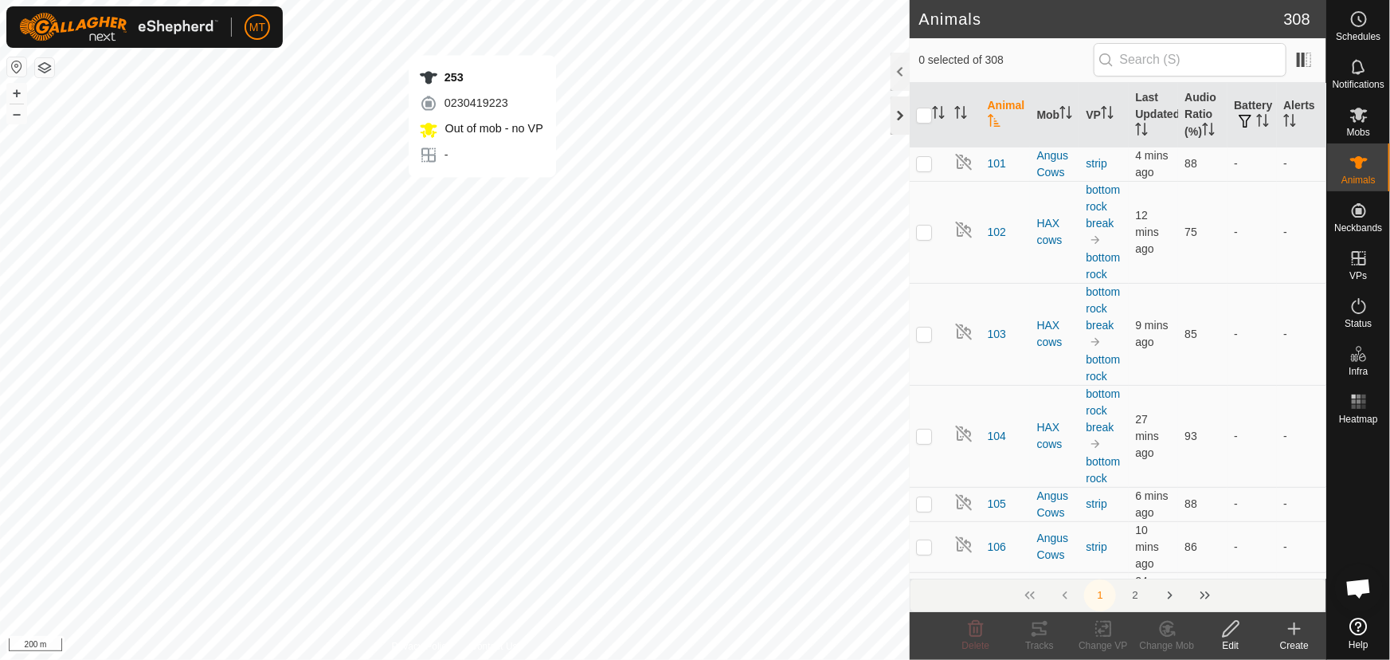
checkbox input "true"
click at [942, 112] on icon "Activate to sort" at bounding box center [938, 112] width 13 height 13
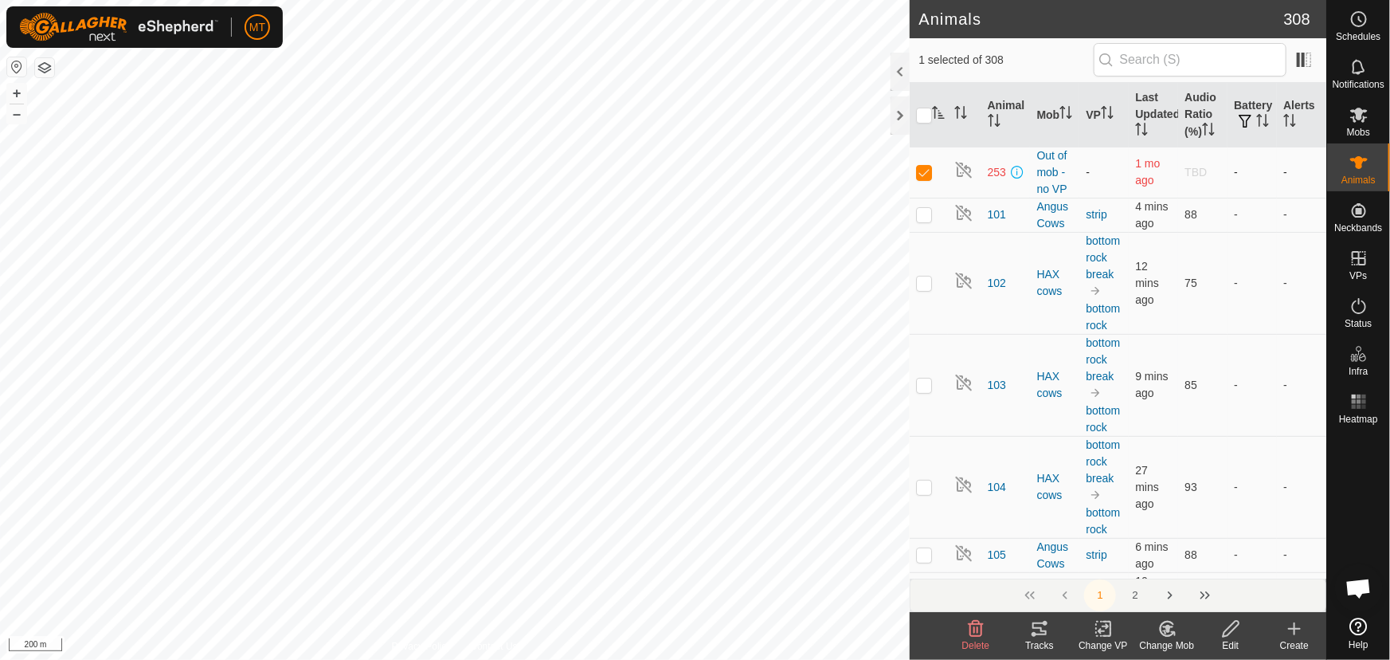
click at [924, 169] on p-checkbox at bounding box center [924, 172] width 16 height 13
checkbox input "false"
click at [1204, 129] on icon "Activate to sort" at bounding box center [1208, 129] width 13 height 13
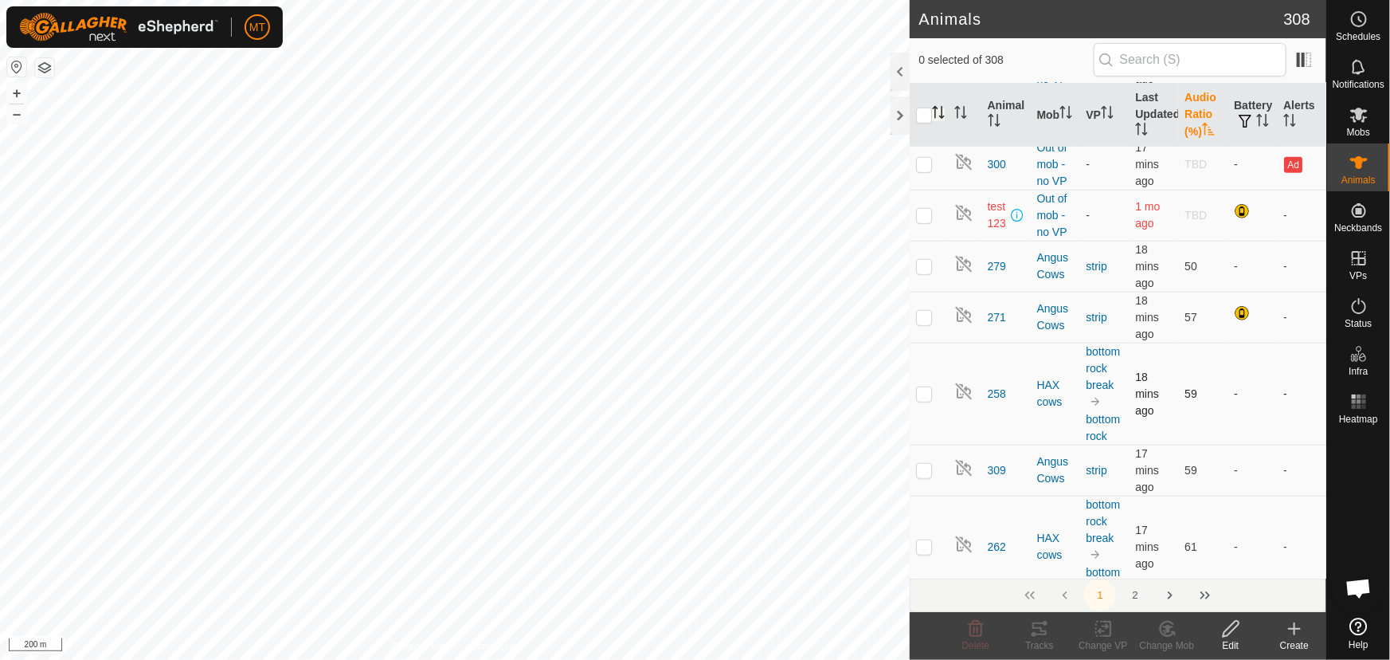
scroll to position [289, 0]
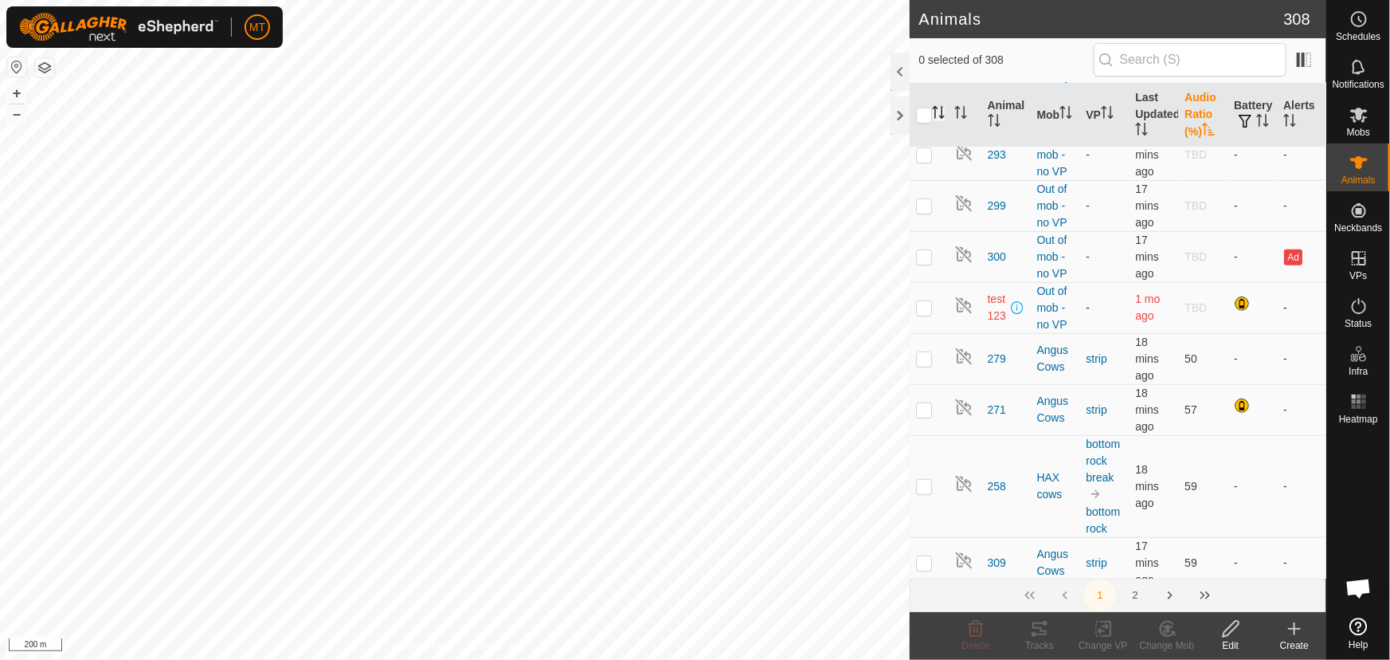
click at [928, 301] on p-checkbox at bounding box center [924, 307] width 16 height 13
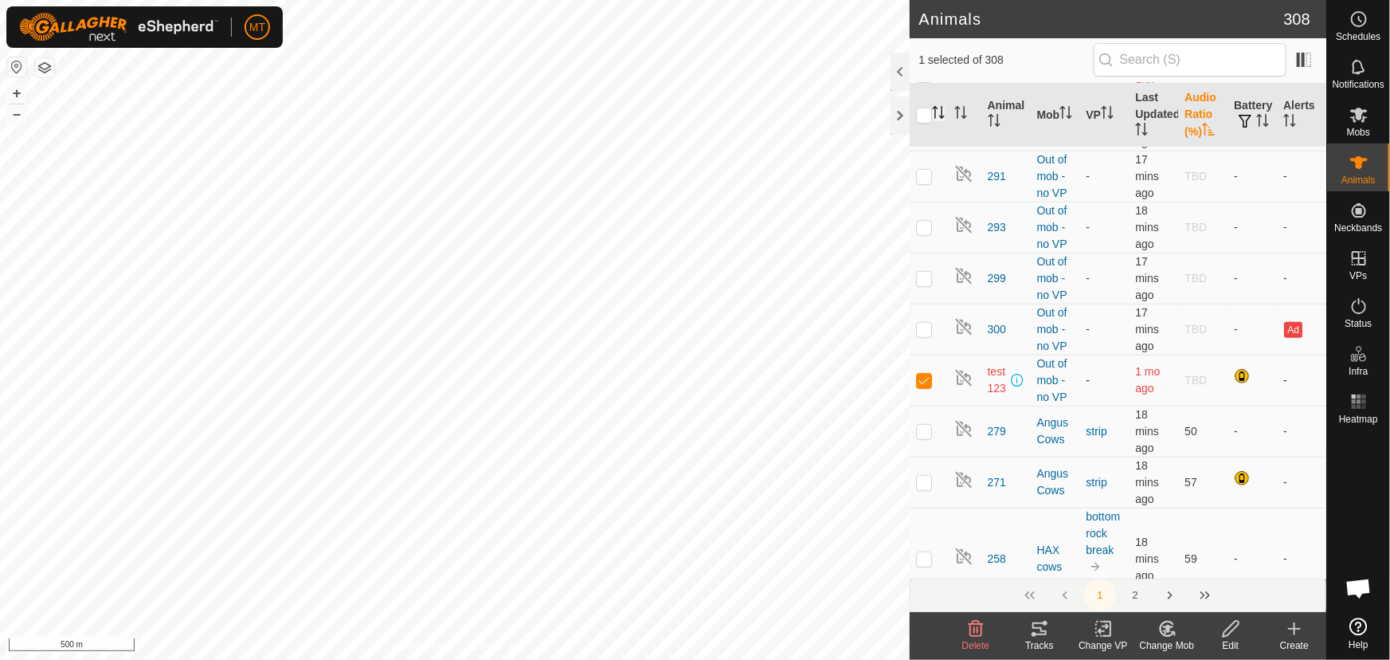
click at [925, 374] on p-checkbox at bounding box center [924, 380] width 16 height 13
checkbox input "false"
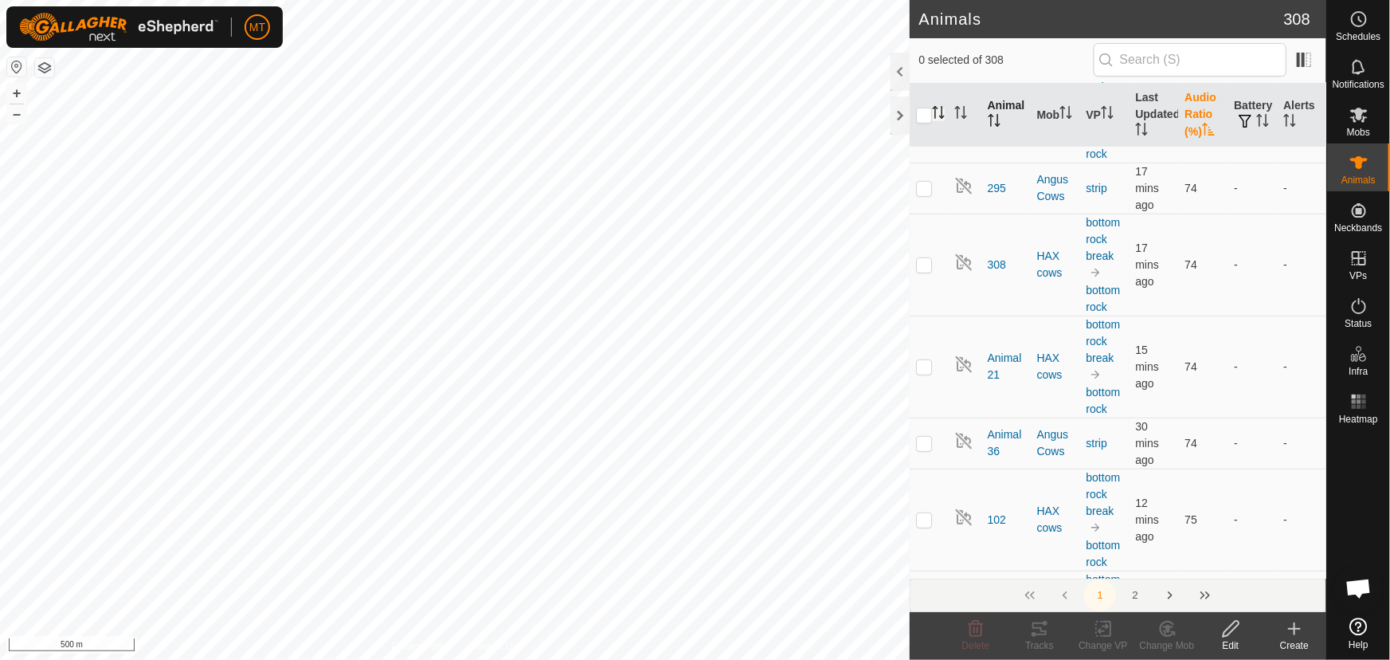
scroll to position [3331, 0]
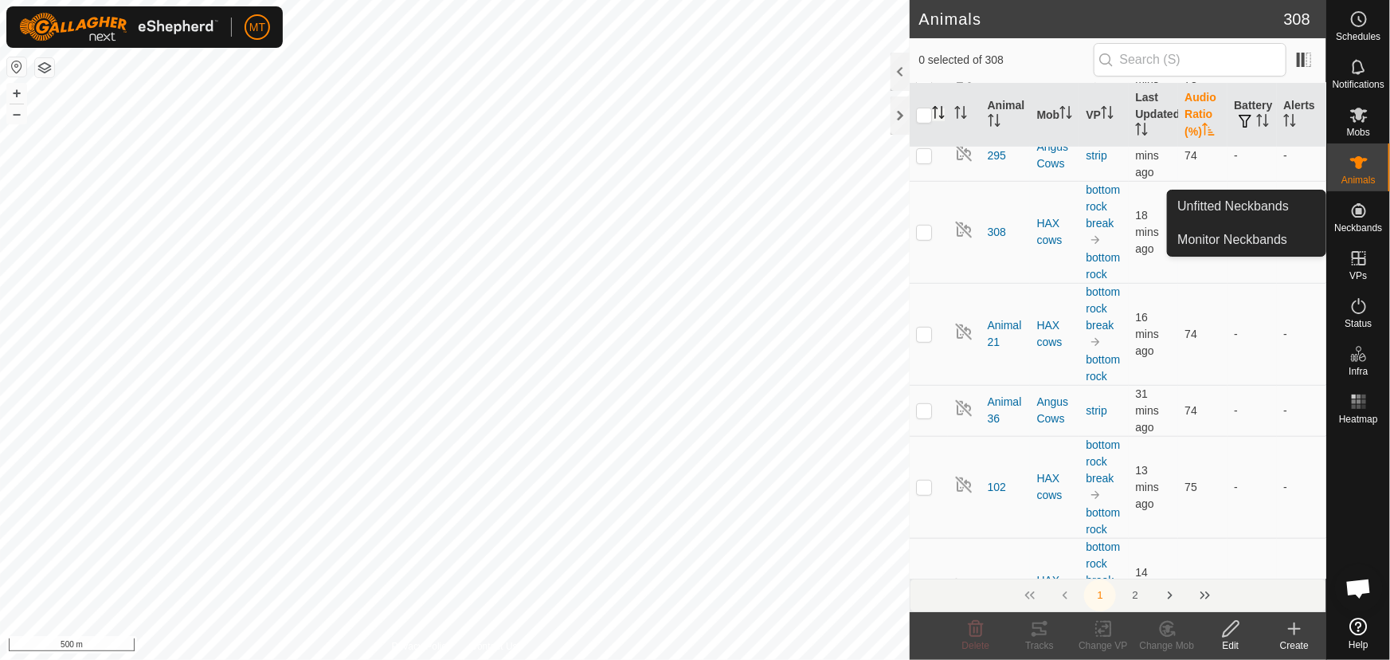
drag, startPoint x: 1361, startPoint y: 192, endPoint x: 1365, endPoint y: 213, distance: 21.9
click at [1365, 213] on icon at bounding box center [1358, 210] width 19 height 19
click at [1264, 200] on link "Unfitted Neckbands" at bounding box center [1247, 206] width 158 height 32
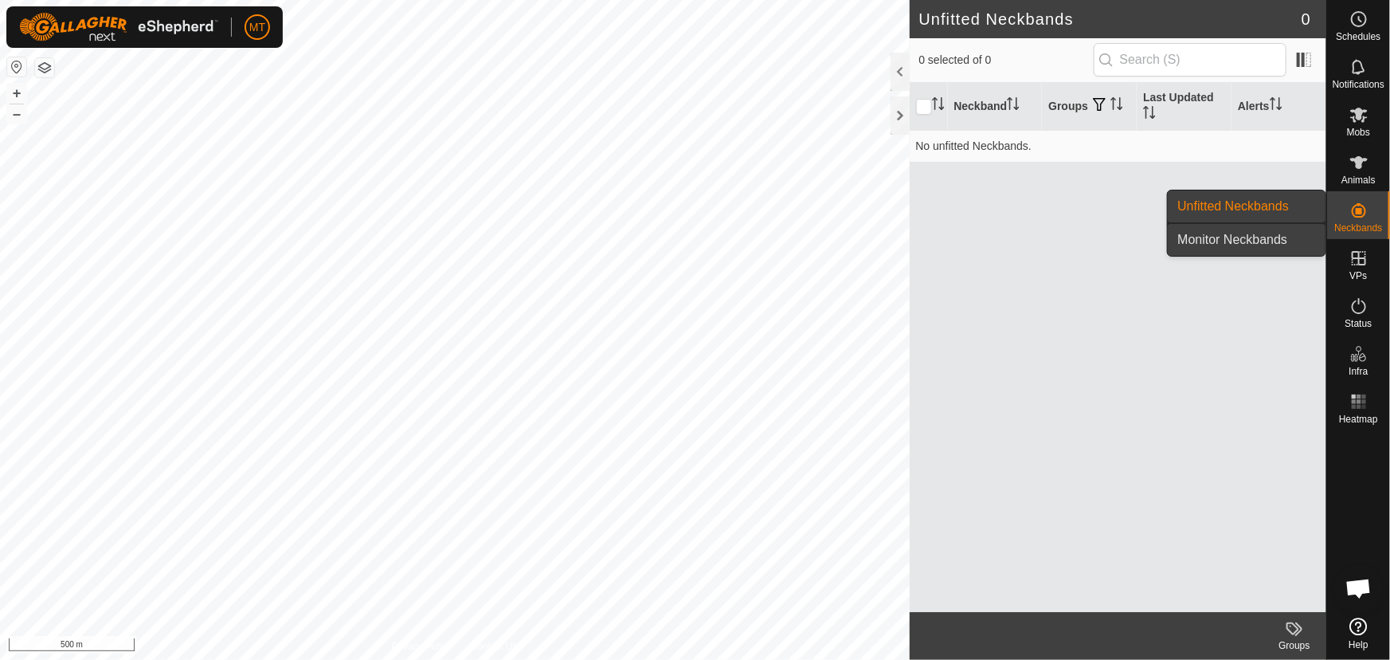
click at [1273, 234] on link "Monitor Neckbands" at bounding box center [1247, 240] width 158 height 32
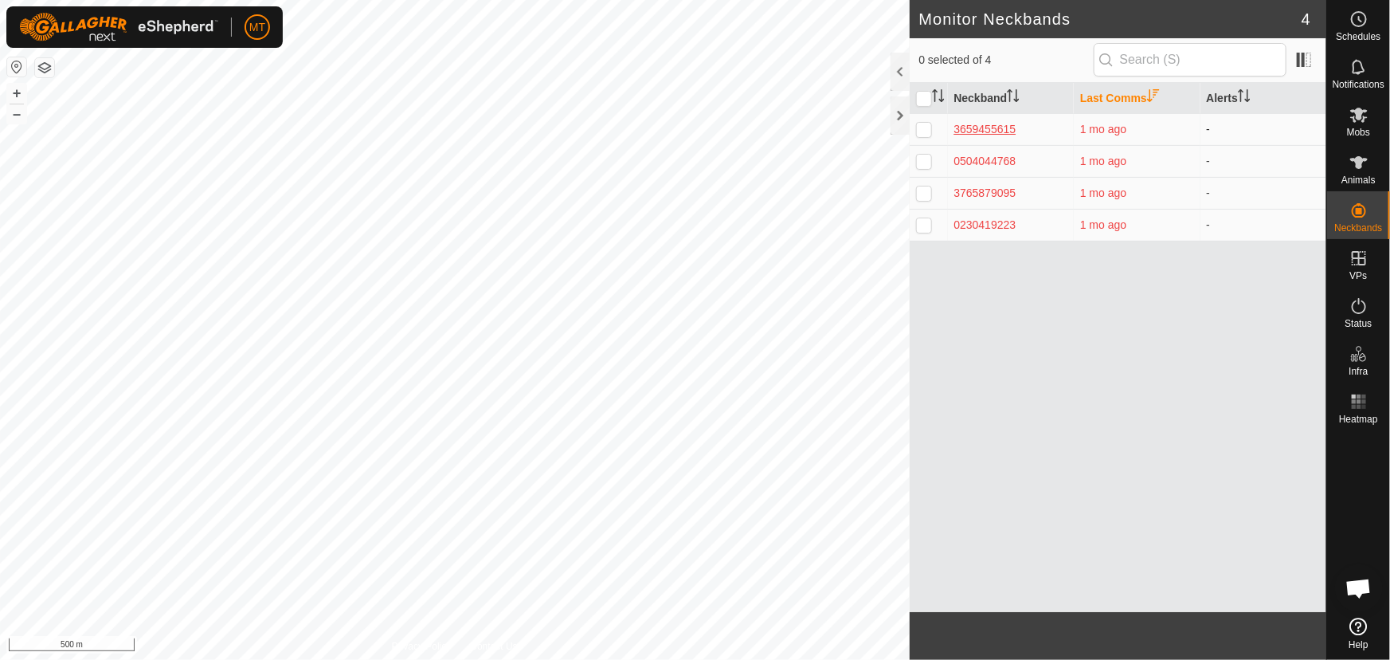
click at [1001, 129] on div "3659455615" at bounding box center [1011, 129] width 114 height 17
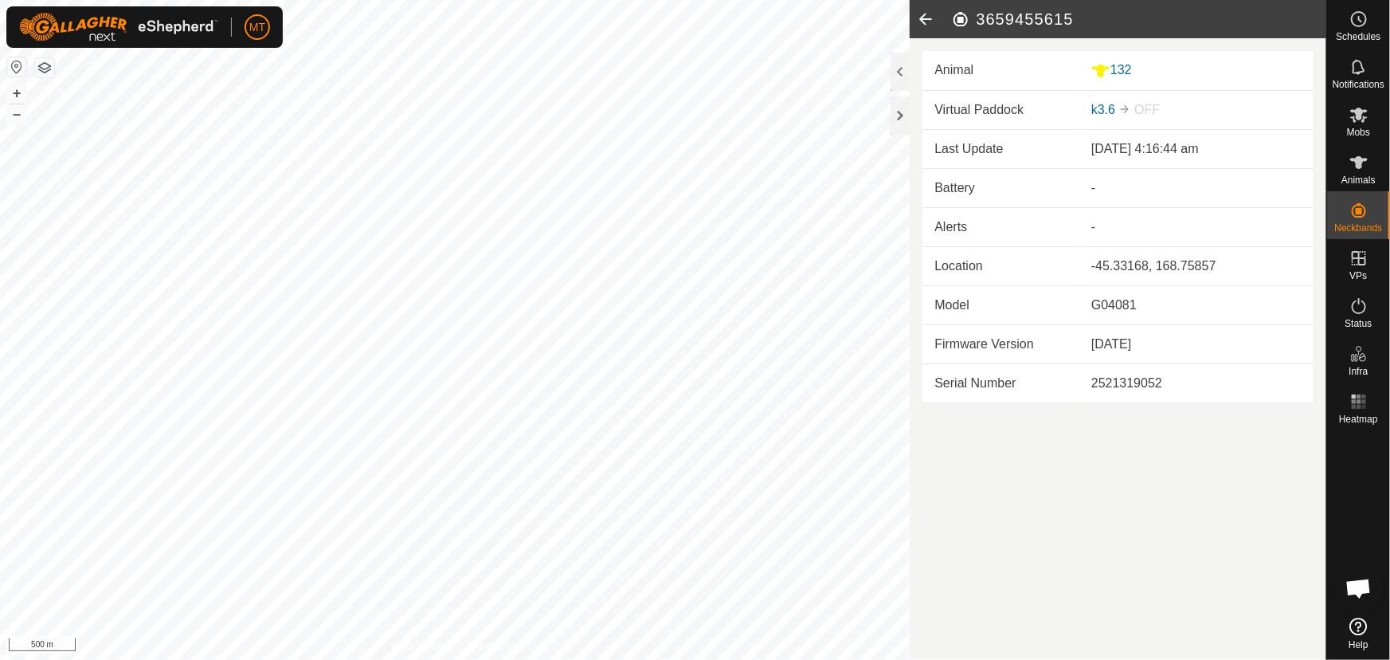
click at [927, 26] on icon at bounding box center [926, 19] width 32 height 38
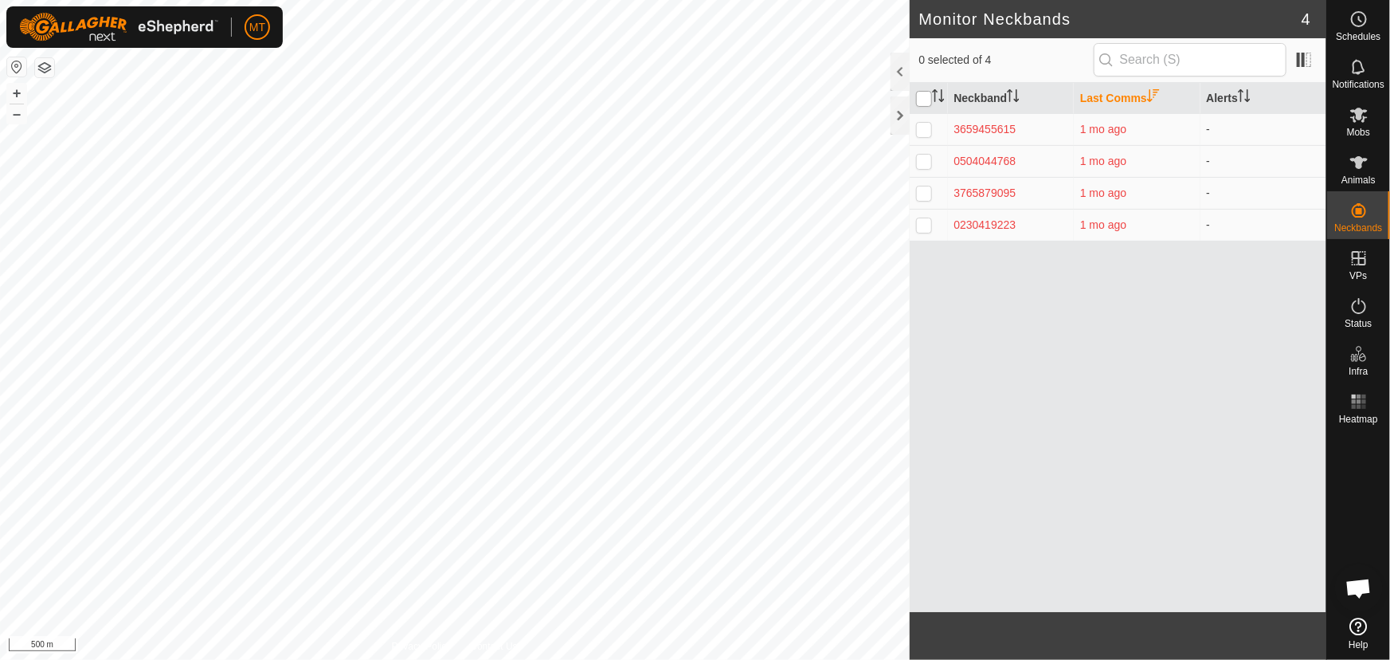
click at [927, 93] on input "checkbox" at bounding box center [924, 99] width 16 height 16
checkbox input "true"
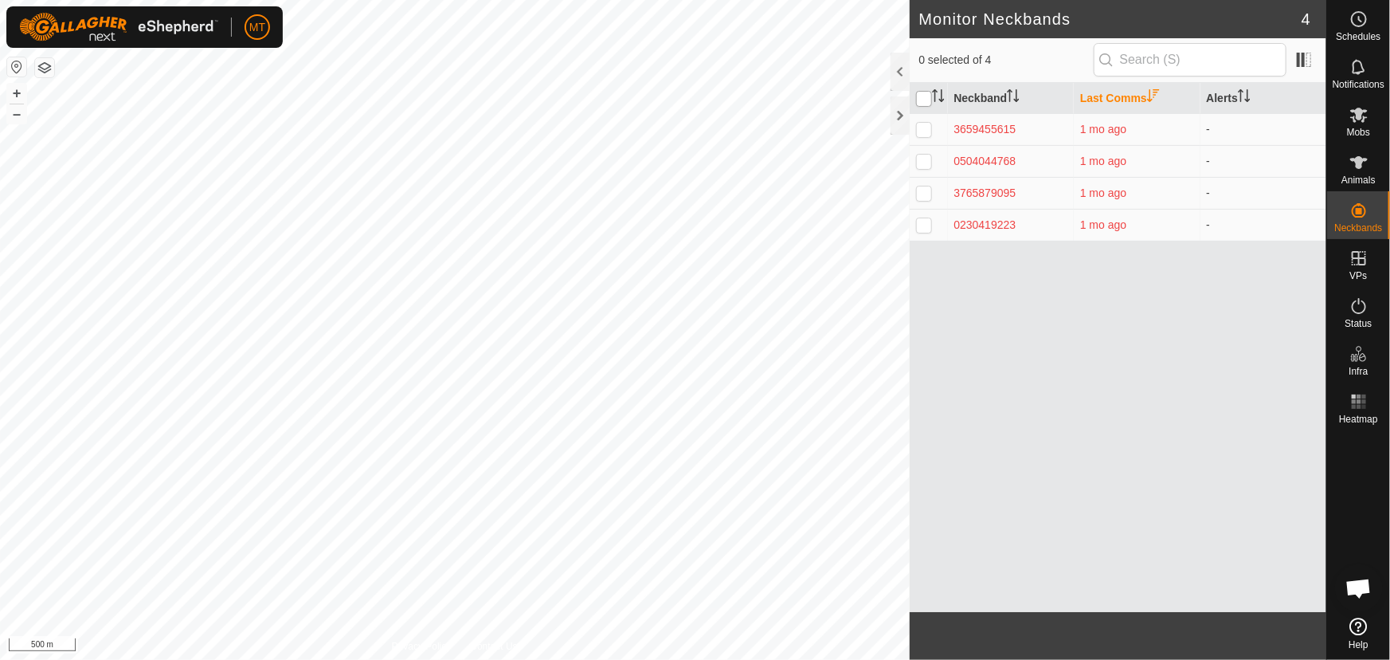
checkbox input "true"
click at [1365, 119] on icon at bounding box center [1358, 114] width 19 height 19
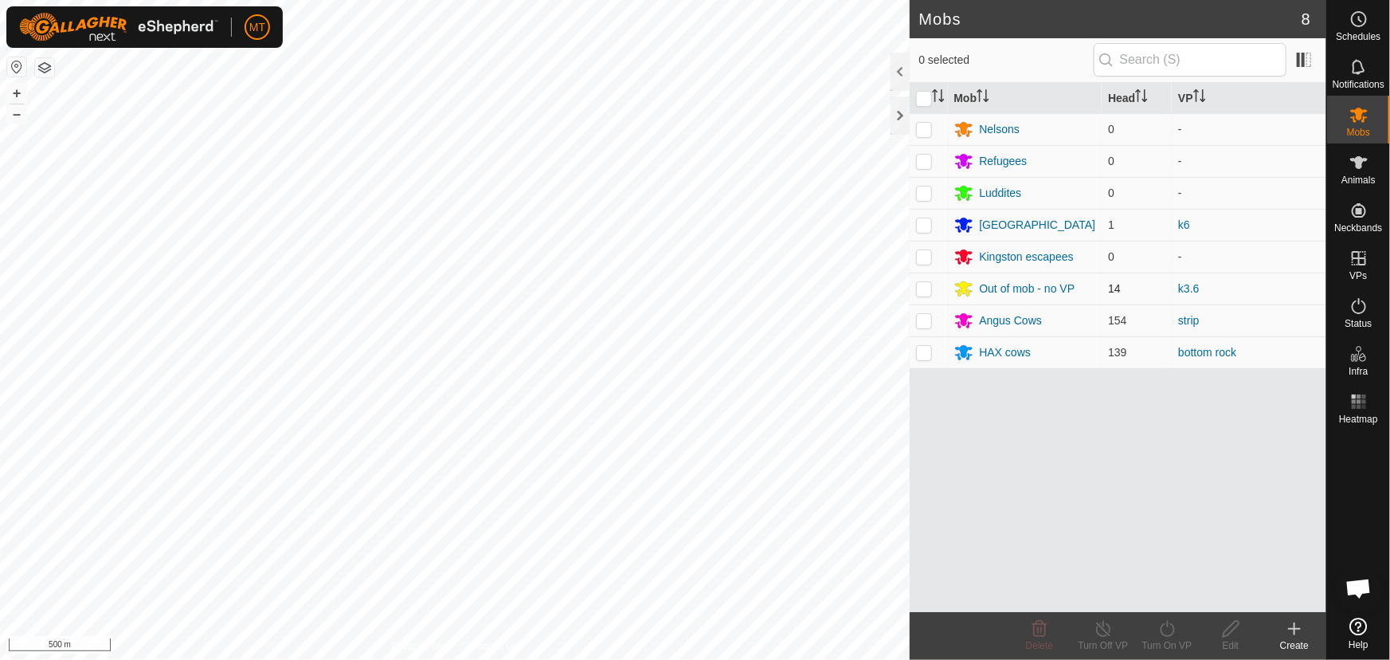
click at [924, 286] on p-checkbox at bounding box center [924, 288] width 16 height 13
checkbox input "true"
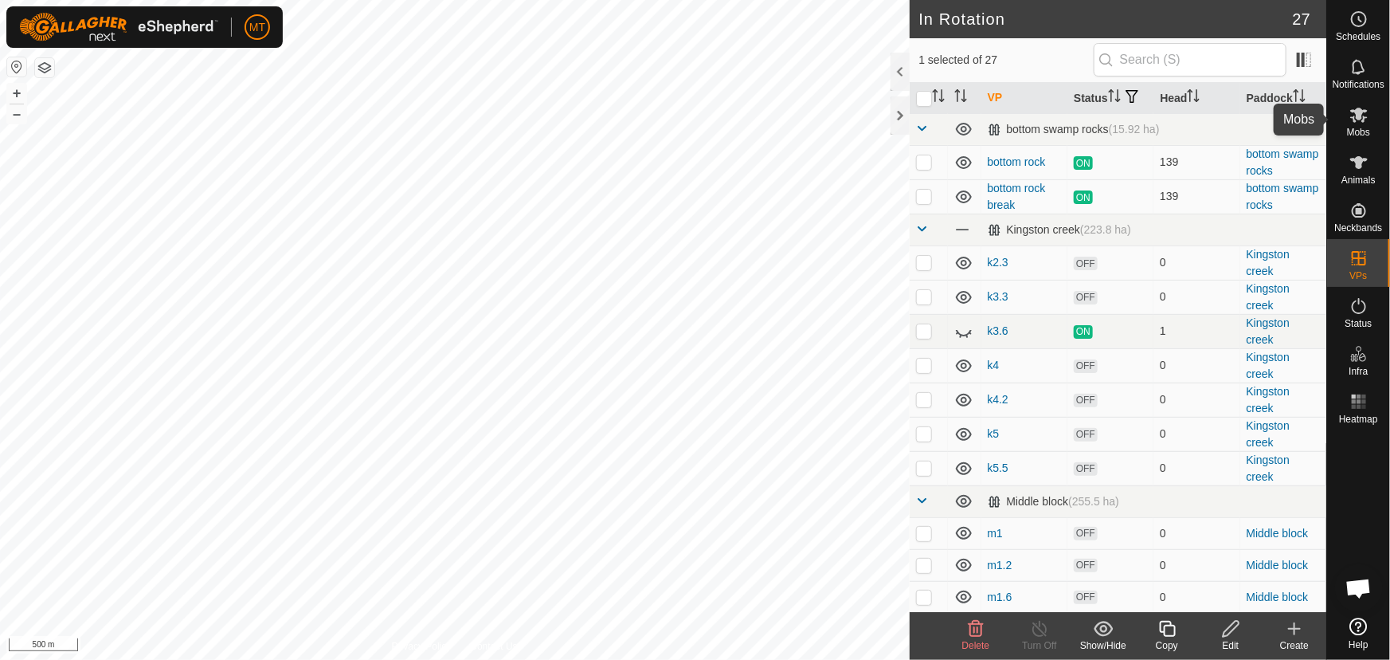
click at [1357, 118] on icon at bounding box center [1359, 115] width 18 height 15
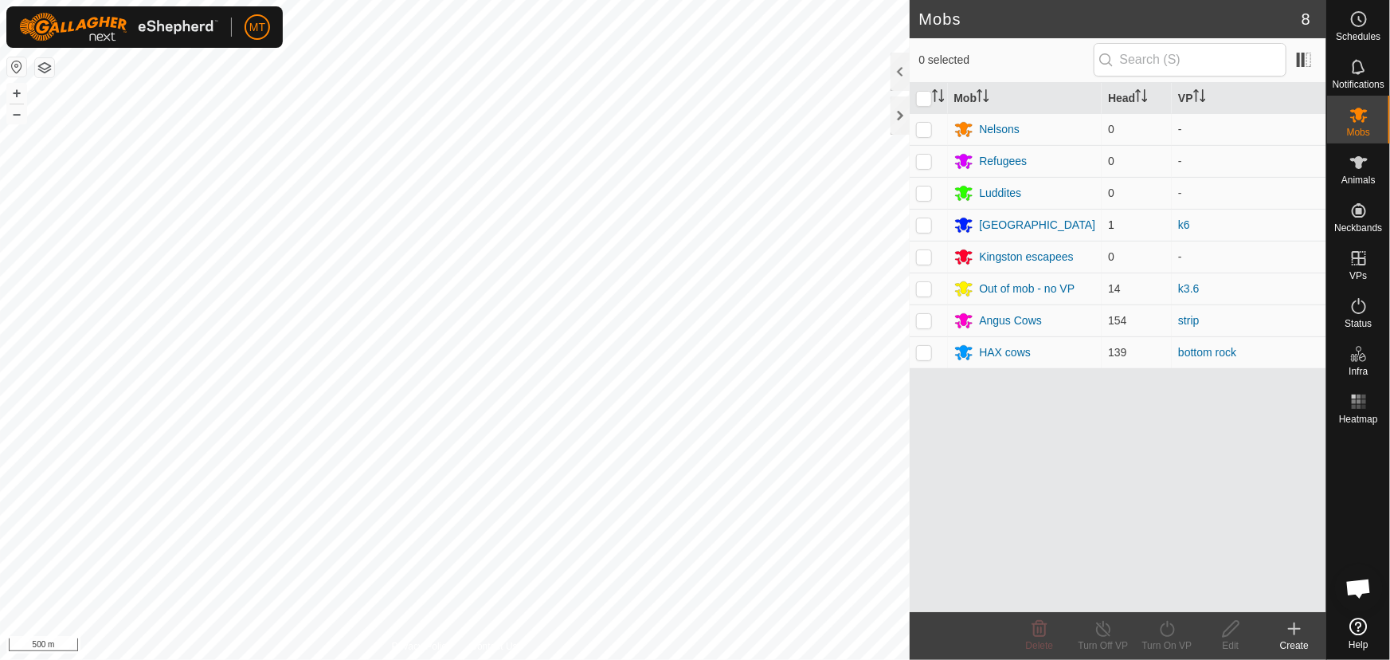
click at [918, 220] on p-checkbox at bounding box center [924, 224] width 16 height 13
checkbox input "true"
click at [922, 254] on p-checkbox at bounding box center [924, 256] width 16 height 13
checkbox input "true"
click at [926, 225] on p-checkbox at bounding box center [924, 224] width 16 height 13
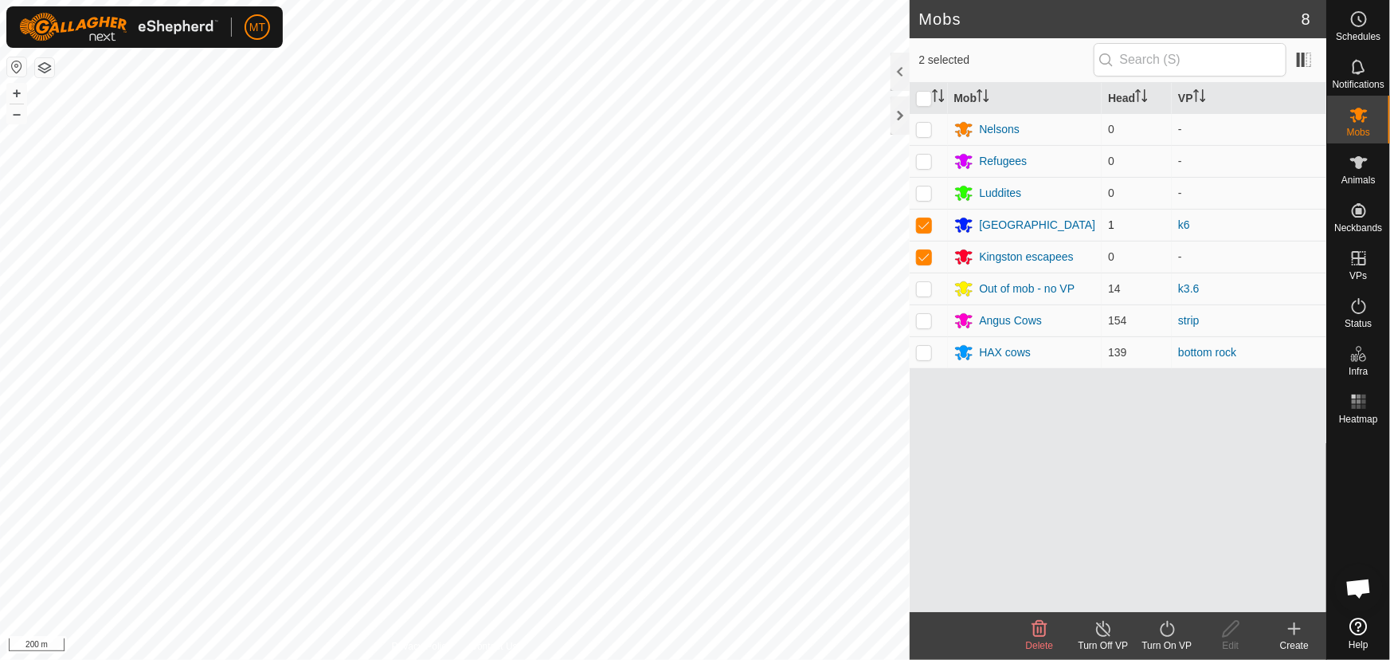
checkbox input "false"
click at [923, 257] on p-checkbox at bounding box center [924, 256] width 16 height 13
checkbox input "false"
click at [921, 284] on p-checkbox at bounding box center [924, 288] width 16 height 13
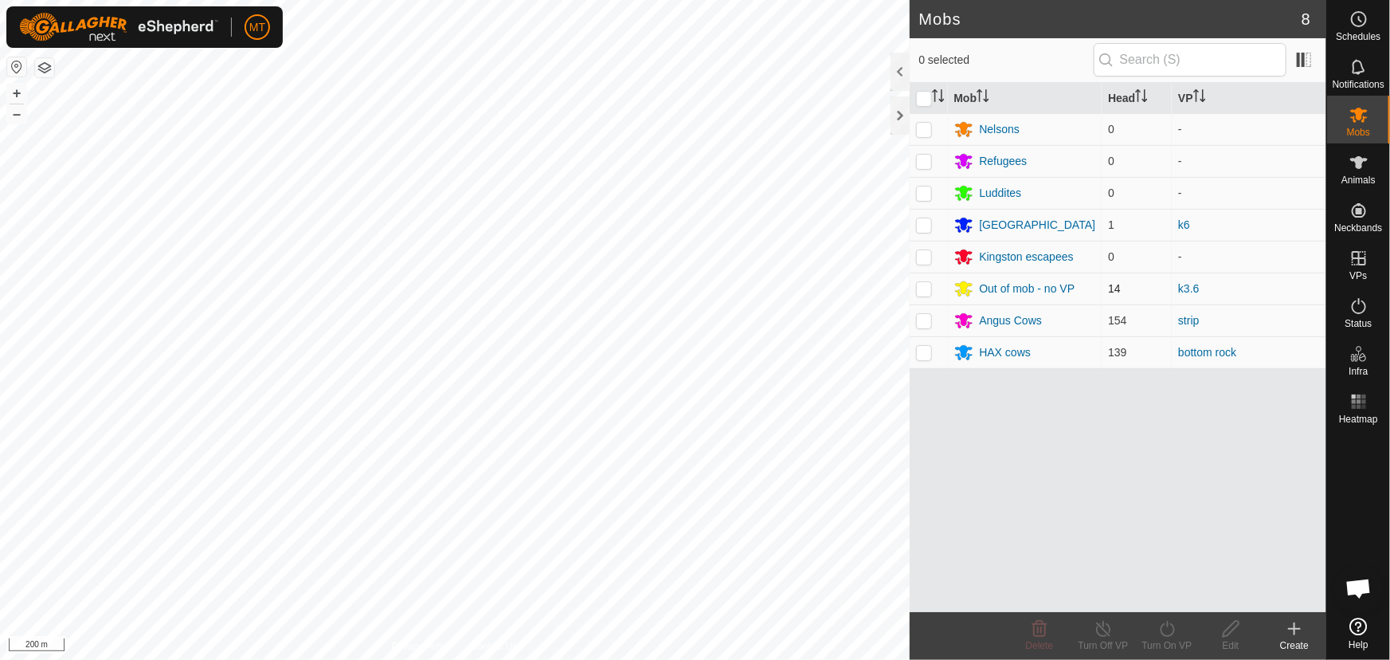
click at [922, 287] on p-checkbox at bounding box center [924, 288] width 16 height 13
click at [923, 288] on p-checkbox at bounding box center [924, 288] width 16 height 13
checkbox input "false"
click at [922, 223] on p-checkbox at bounding box center [924, 224] width 16 height 13
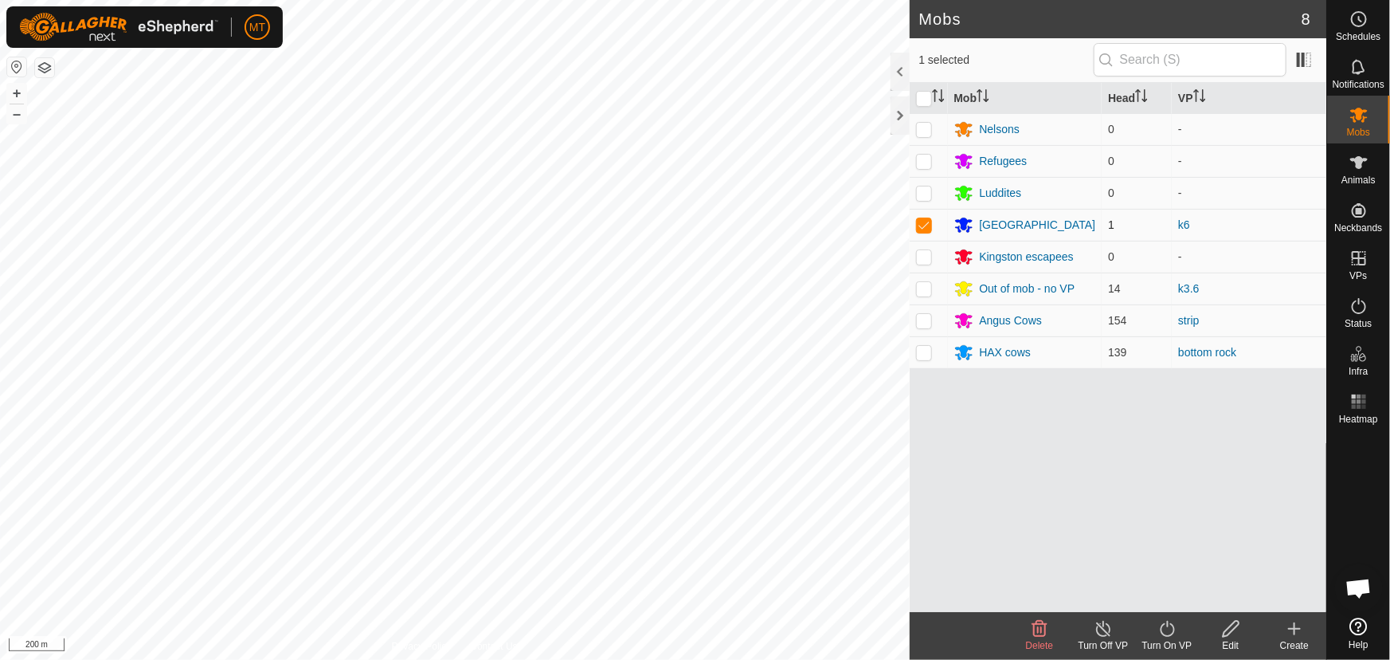
checkbox input "false"
click at [1364, 176] on span "Animals" at bounding box center [1358, 180] width 34 height 10
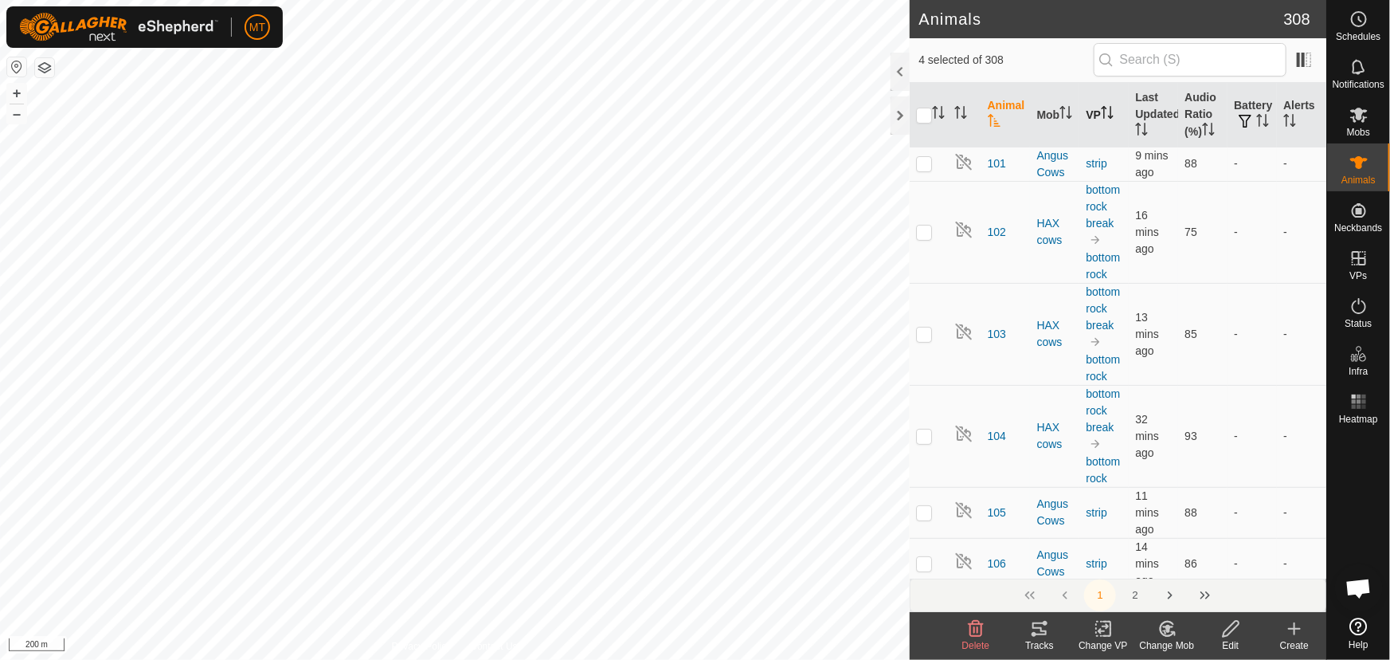
click at [1102, 108] on icon "Activate to sort" at bounding box center [1105, 107] width 6 height 3
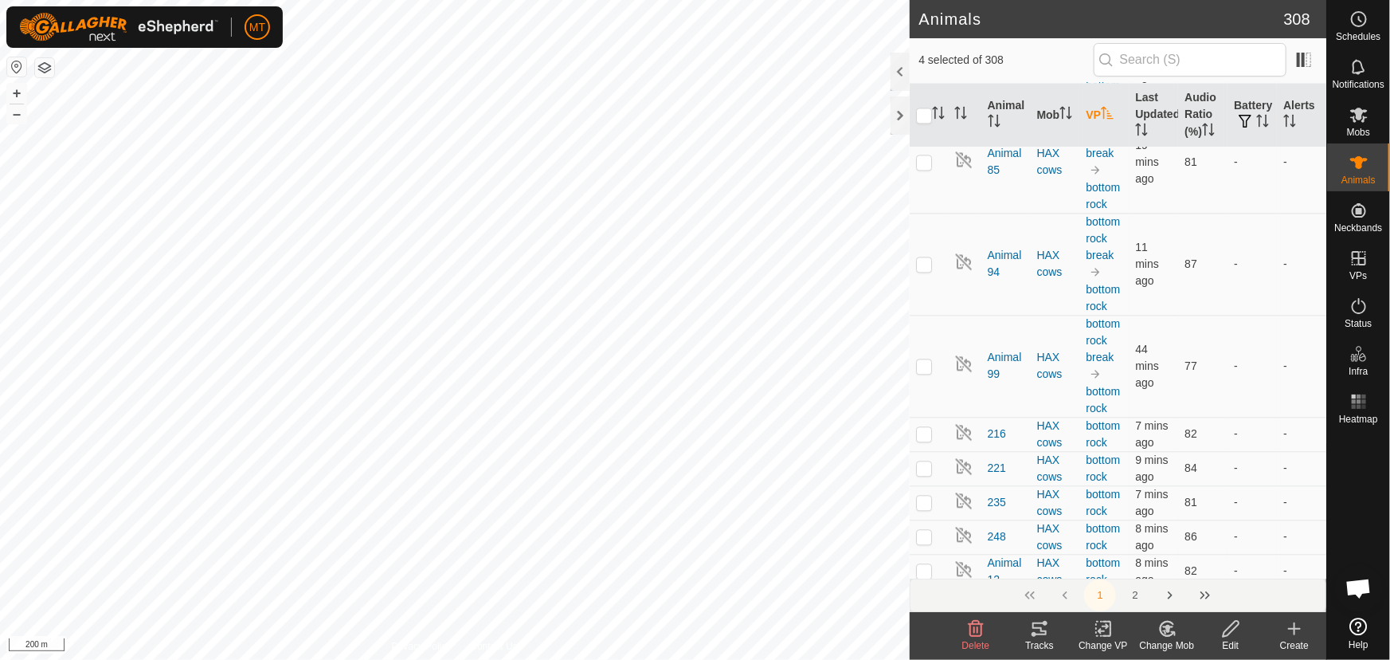
scroll to position [14059, 0]
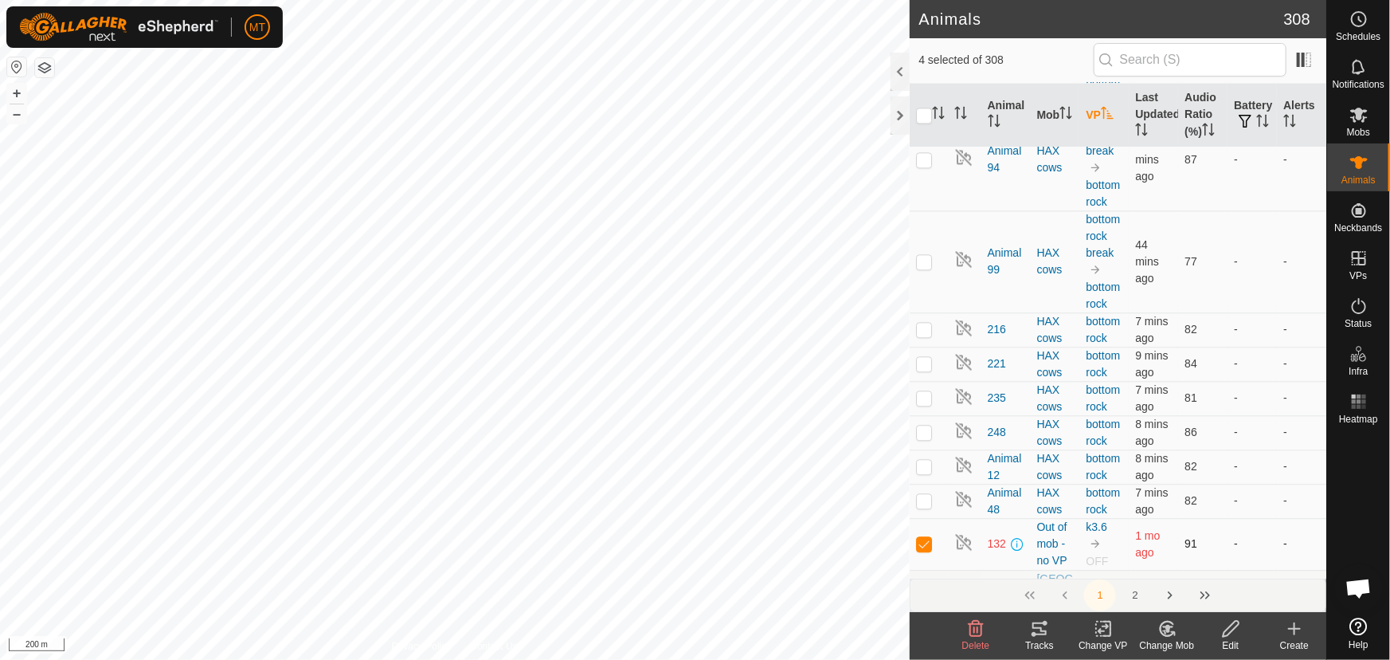
click at [926, 537] on p-checkbox at bounding box center [924, 543] width 16 height 13
checkbox input "false"
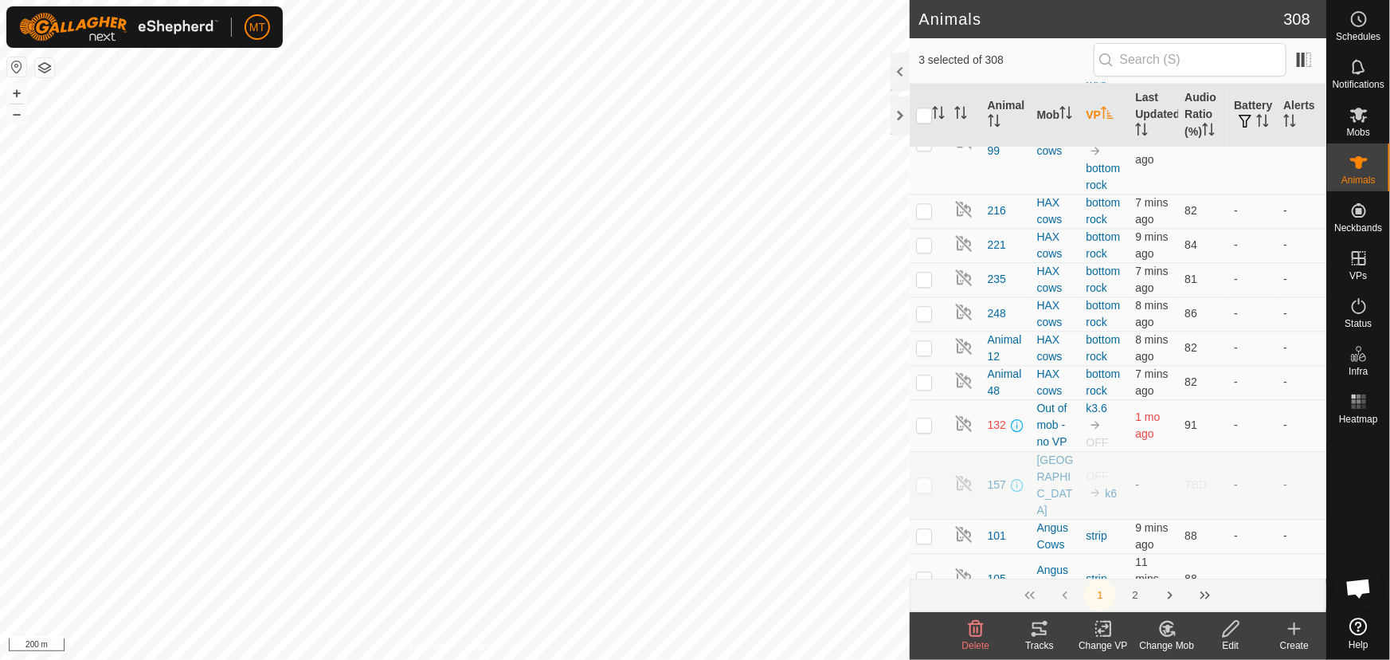
scroll to position [14204, 0]
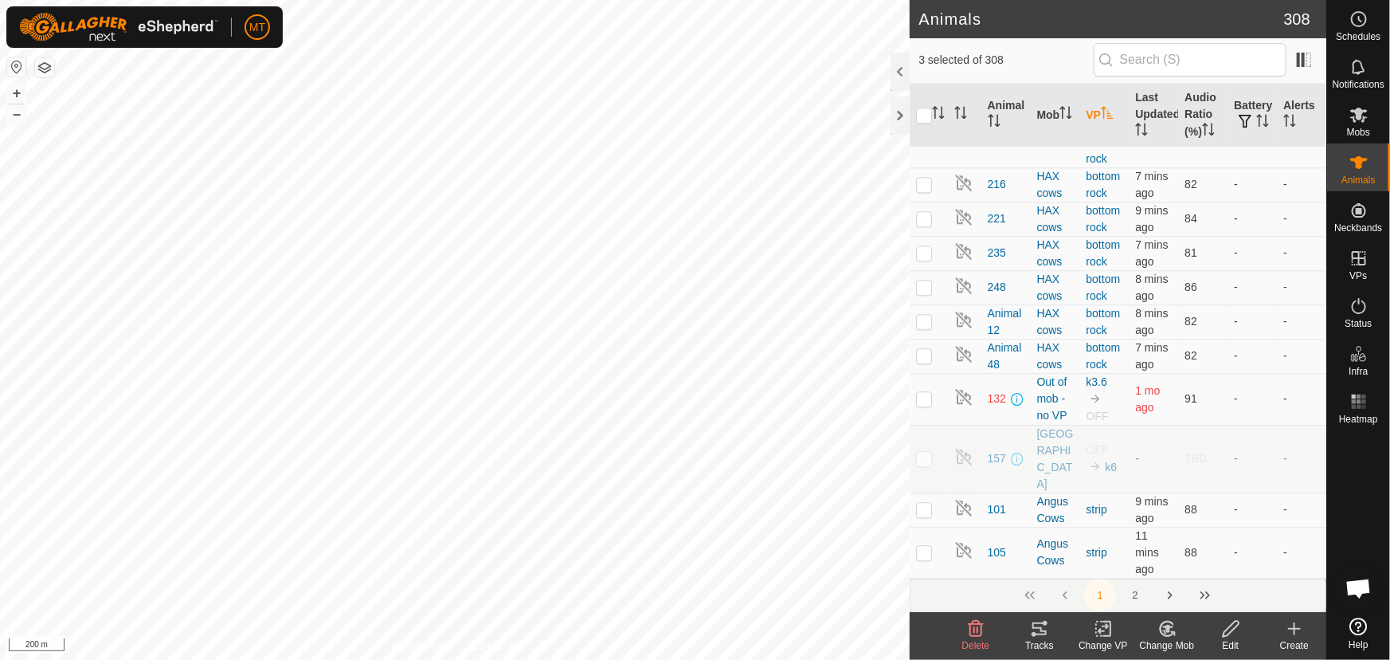
click at [927, 452] on p-checkbox at bounding box center [924, 458] width 16 height 13
checkbox input "false"
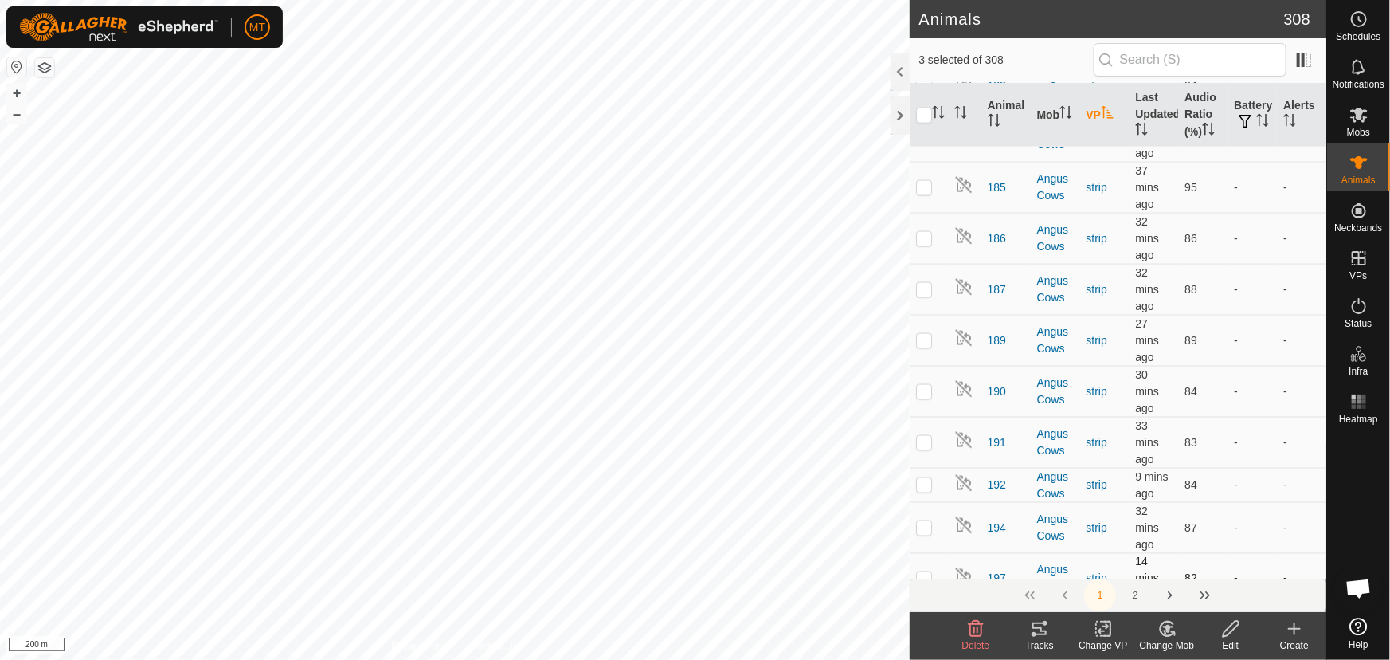
scroll to position [16354, 0]
click at [891, 114] on div at bounding box center [900, 115] width 19 height 38
